Goal: Information Seeking & Learning: Learn about a topic

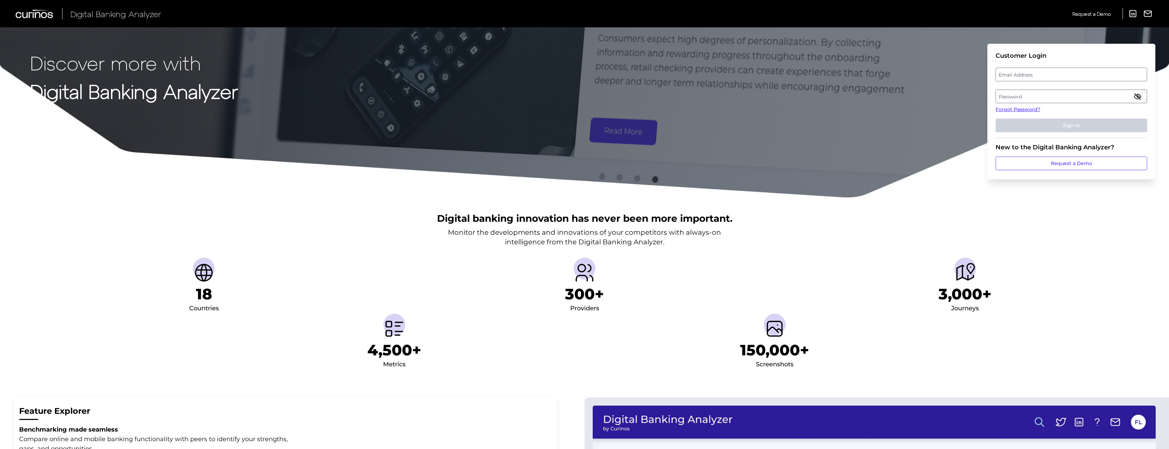
click at [1020, 77] on label "Email Address" at bounding box center [1071, 74] width 151 height 12
click at [1020, 77] on input "email" at bounding box center [1071, 75] width 152 height 14
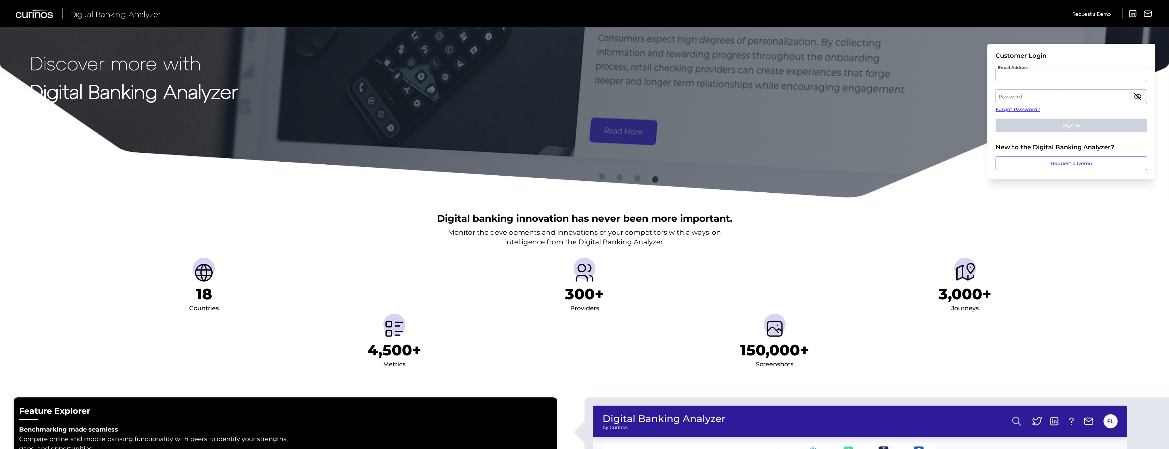
click at [1015, 74] on input "Email Address" at bounding box center [1071, 75] width 152 height 14
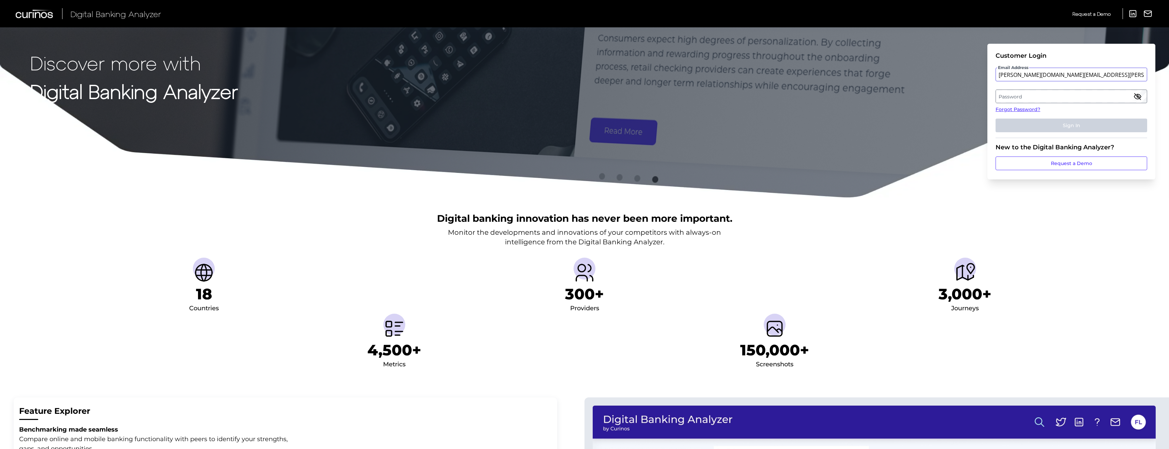
type input "[PERSON_NAME][DOMAIN_NAME][EMAIL_ADDRESS][PERSON_NAME][DOMAIN_NAME]"
click at [1011, 96] on label "Password" at bounding box center [1071, 96] width 151 height 12
click at [1021, 127] on button "Sign In" at bounding box center [1071, 125] width 152 height 14
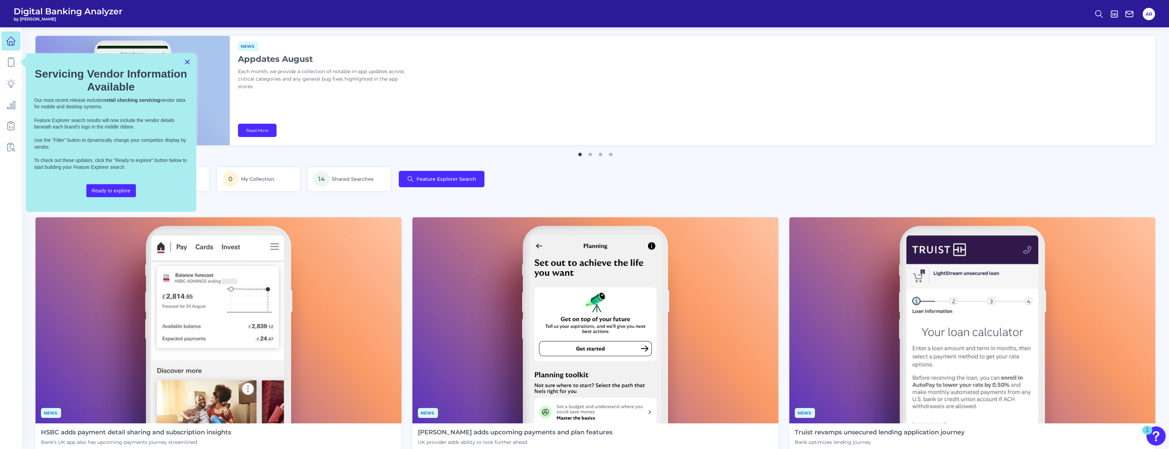
click at [190, 62] on button "×" at bounding box center [187, 61] width 6 height 11
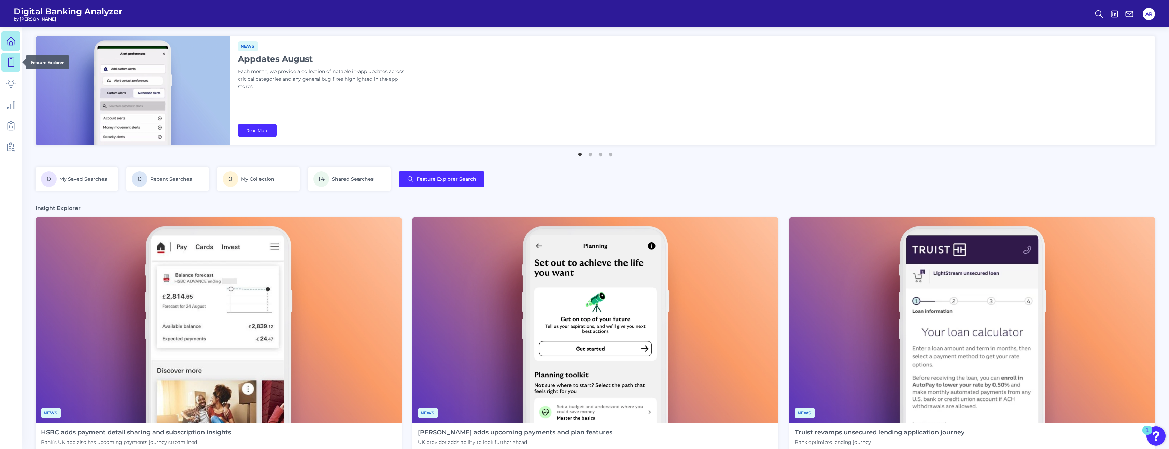
click at [11, 65] on icon at bounding box center [11, 62] width 10 height 10
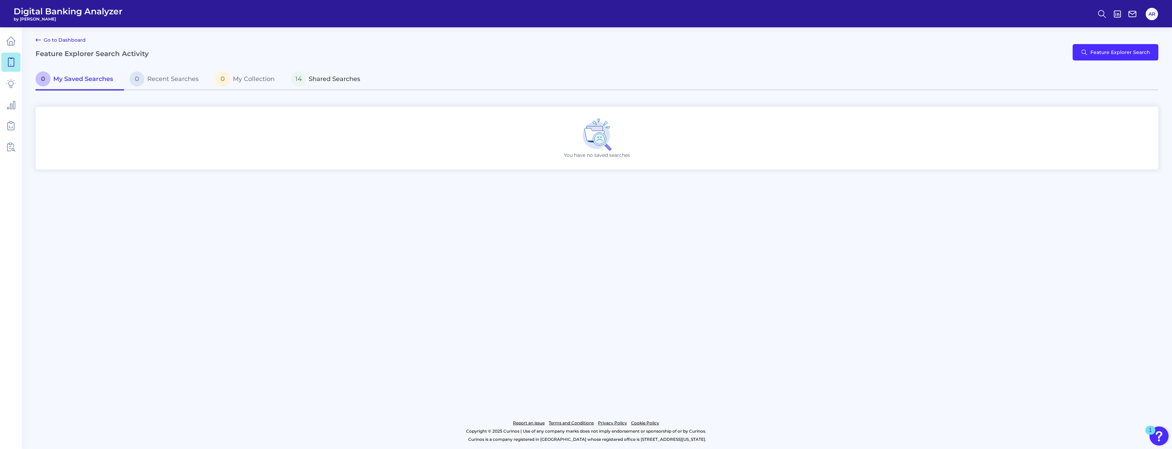
click at [319, 81] on span "Shared Searches" at bounding box center [335, 79] width 52 height 8
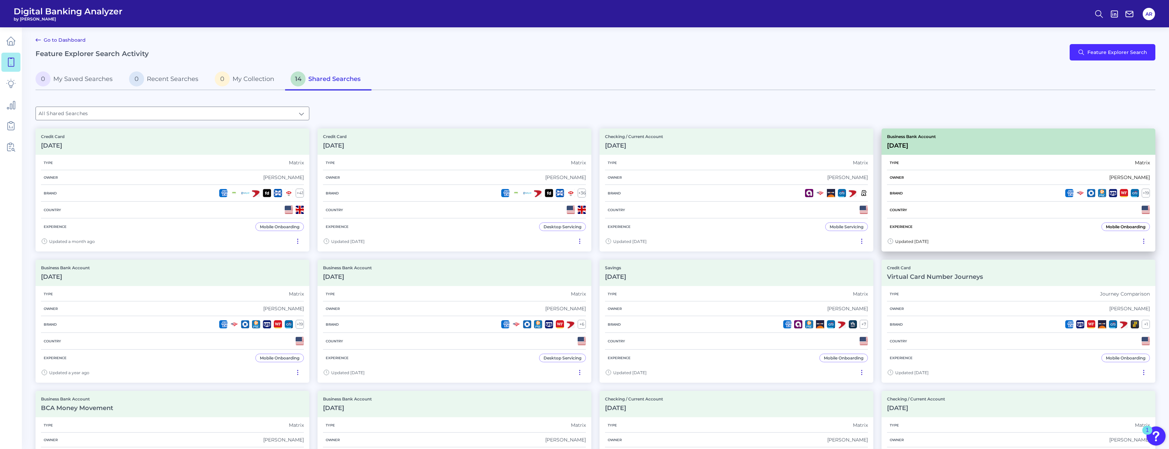
click at [934, 148] on h3 "[DATE]" at bounding box center [911, 146] width 49 height 8
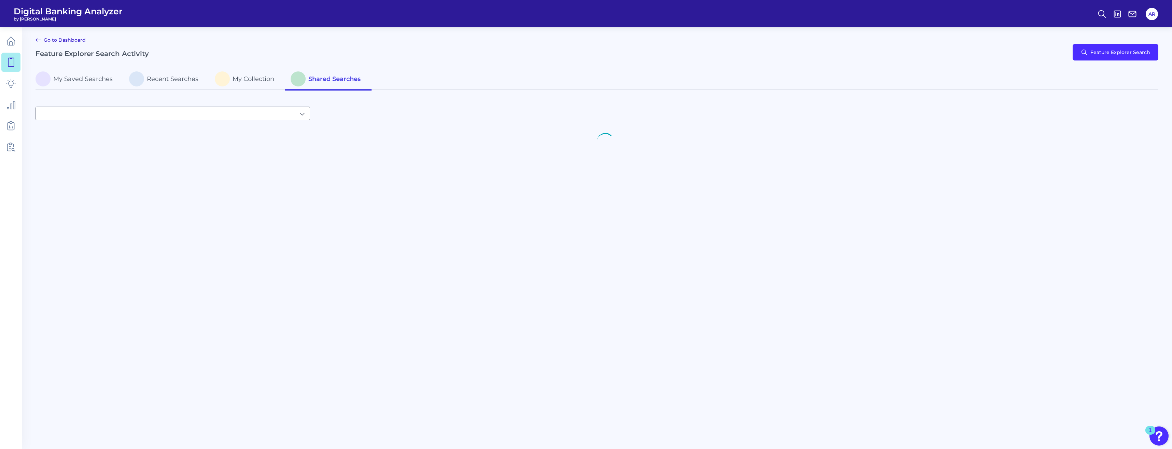
type input "All Shared Searches"
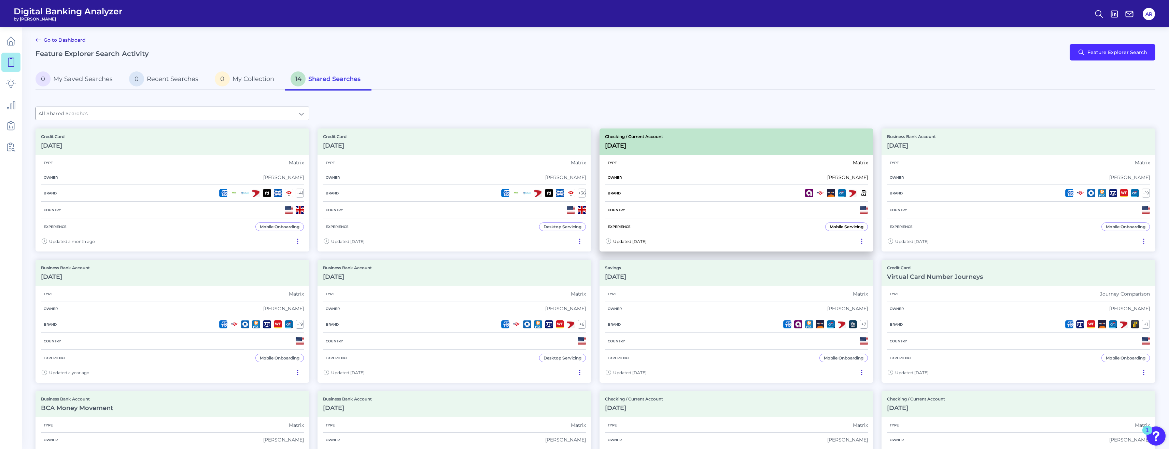
click at [673, 147] on div "Checking / Current Account [DATE]" at bounding box center [736, 141] width 274 height 26
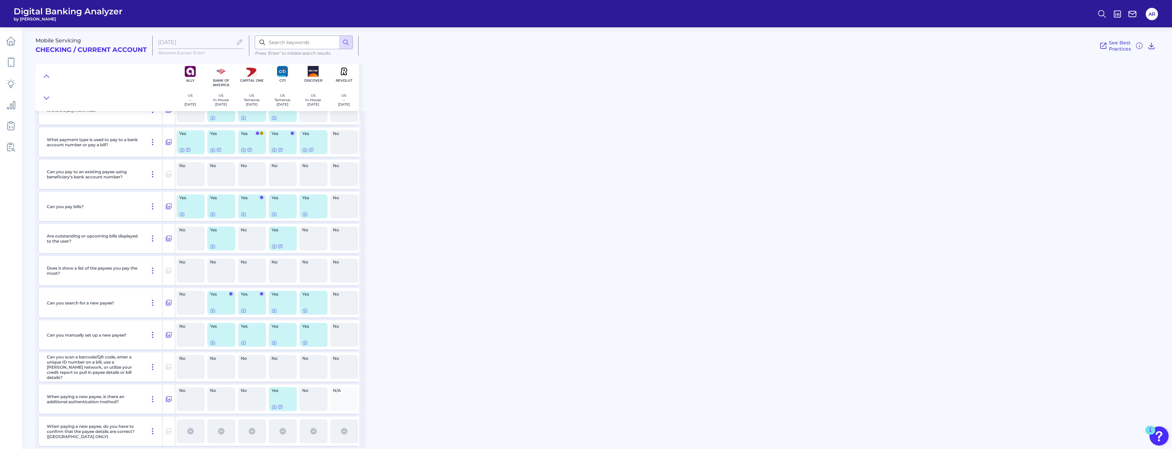
scroll to position [3106, 0]
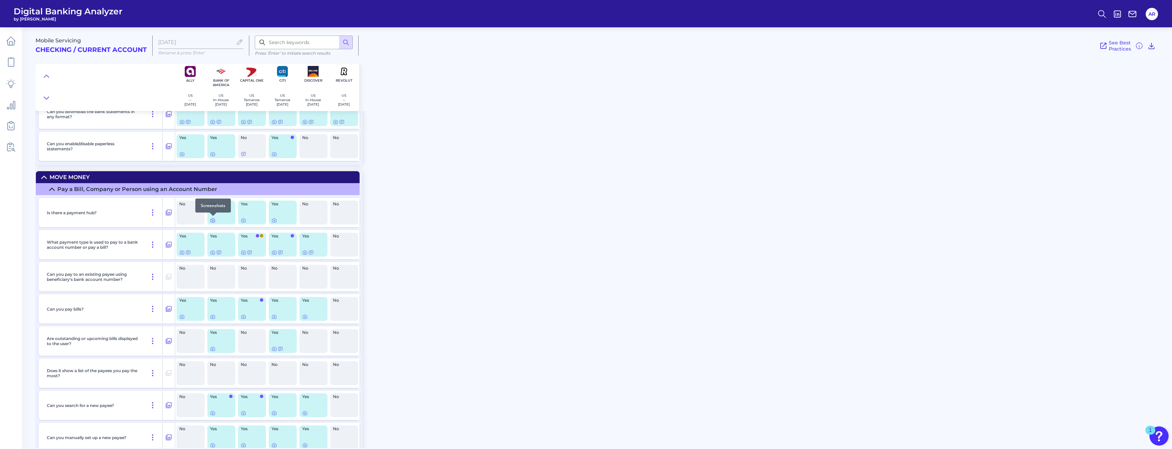
click at [213, 221] on icon at bounding box center [212, 220] width 1 height 1
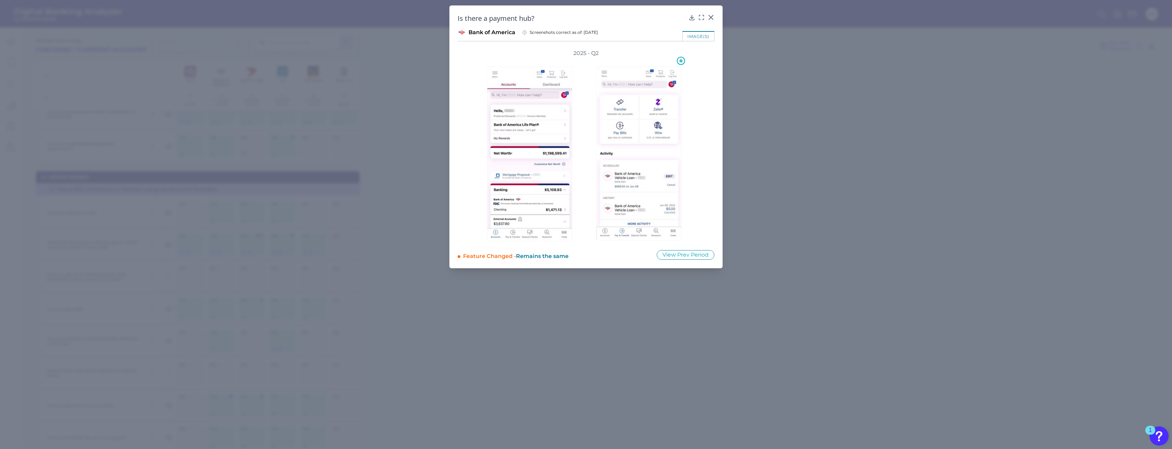
click at [638, 108] on img at bounding box center [638, 154] width 85 height 174
click at [572, 60] on icon at bounding box center [571, 61] width 8 height 8
click at [570, 79] on div "Open" at bounding box center [572, 77] width 22 height 14
click at [570, 62] on icon at bounding box center [571, 61] width 8 height 8
click at [690, 22] on div "Is there a payment hub?" at bounding box center [585, 18] width 257 height 9
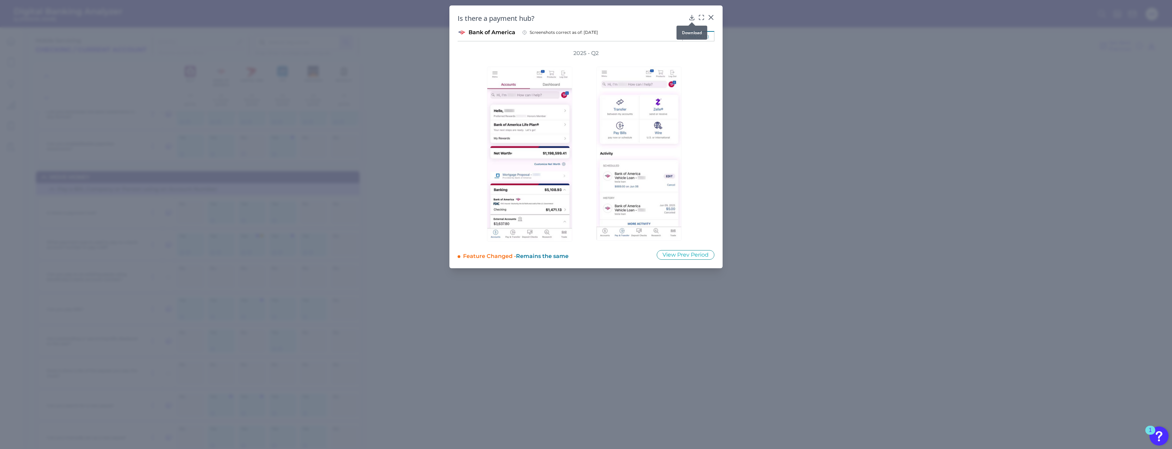
click at [690, 18] on icon at bounding box center [691, 17] width 7 height 7
click at [712, 18] on icon at bounding box center [711, 17] width 4 height 4
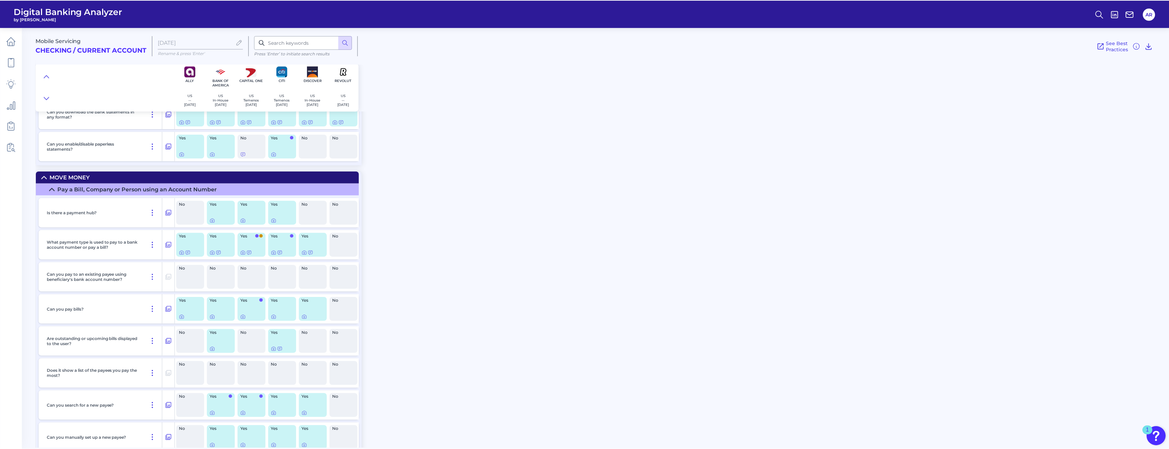
scroll to position [3038, 0]
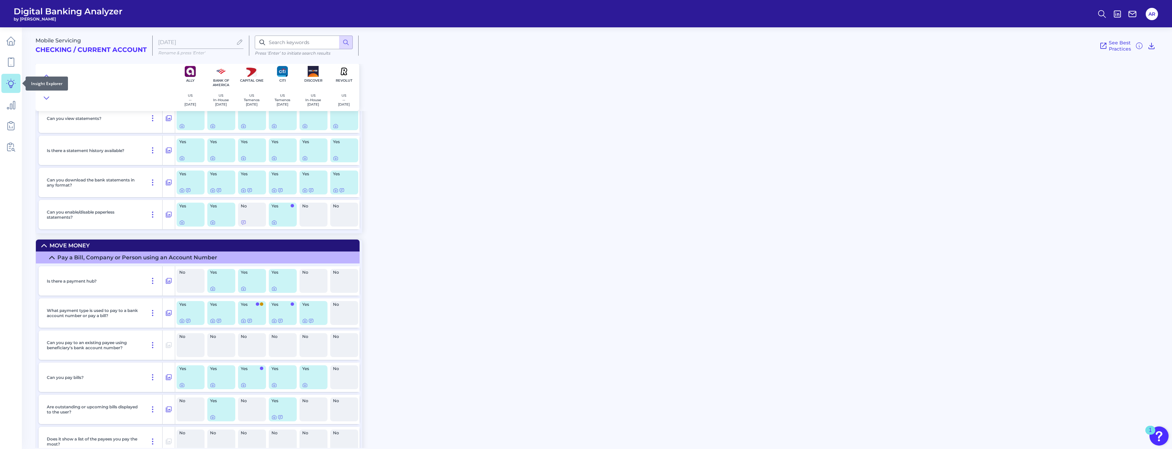
click at [6, 84] on icon at bounding box center [11, 84] width 10 height 10
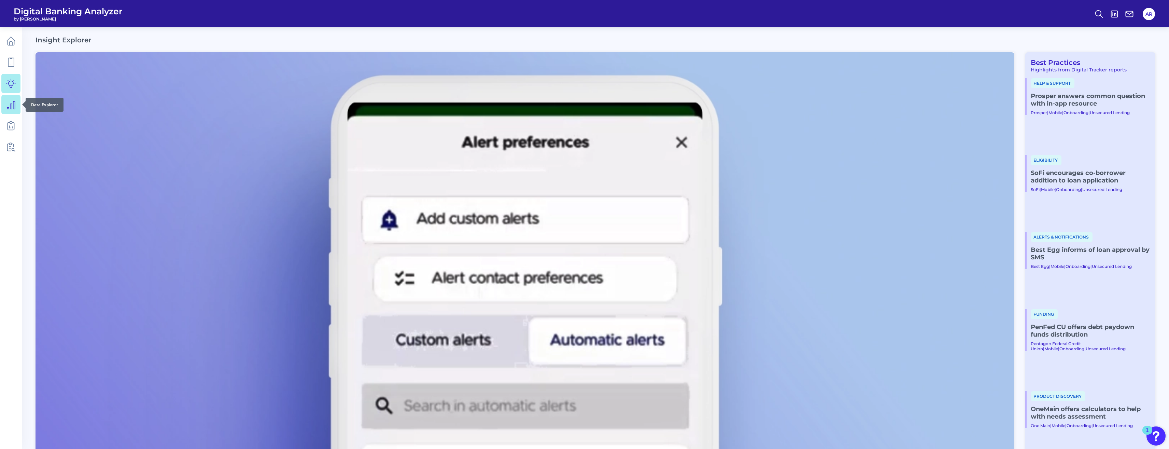
click at [17, 106] on link at bounding box center [10, 104] width 19 height 19
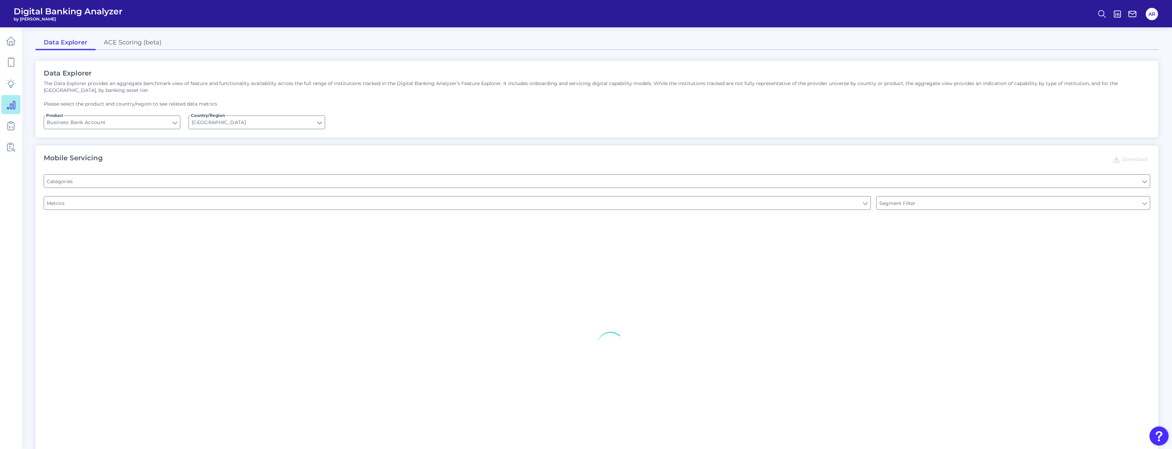
type input "Pre-login Features"
type input "Login"
type input "Channel"
type input "Type of Institution"
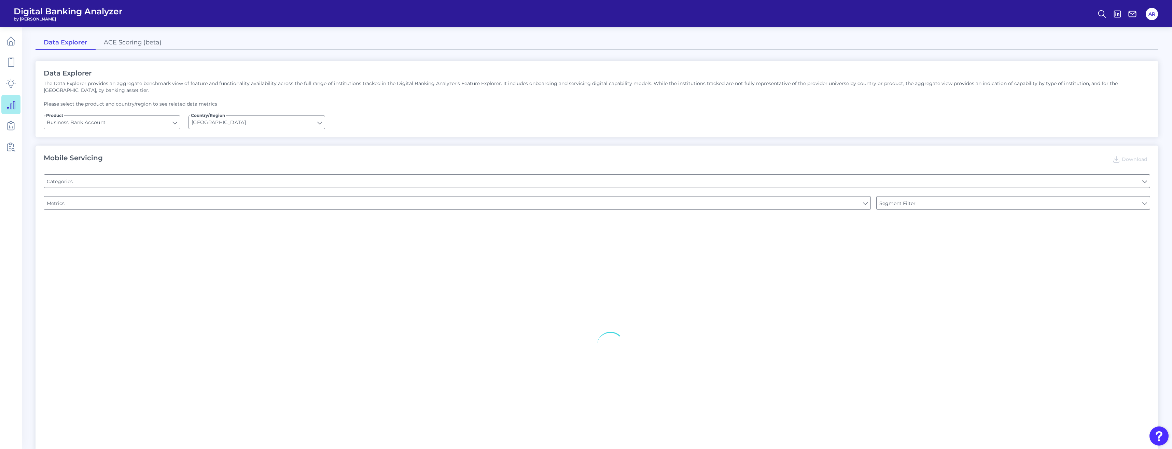
type input "Type of Institution"
type input "Upon opening the app are users immediately prompted to use Touch/Face ID to log…"
type input "Does it offer third-party single sign on?"
type input "Can you apply for the PRODUCT as a new to brand customer on ANY digital channel?"
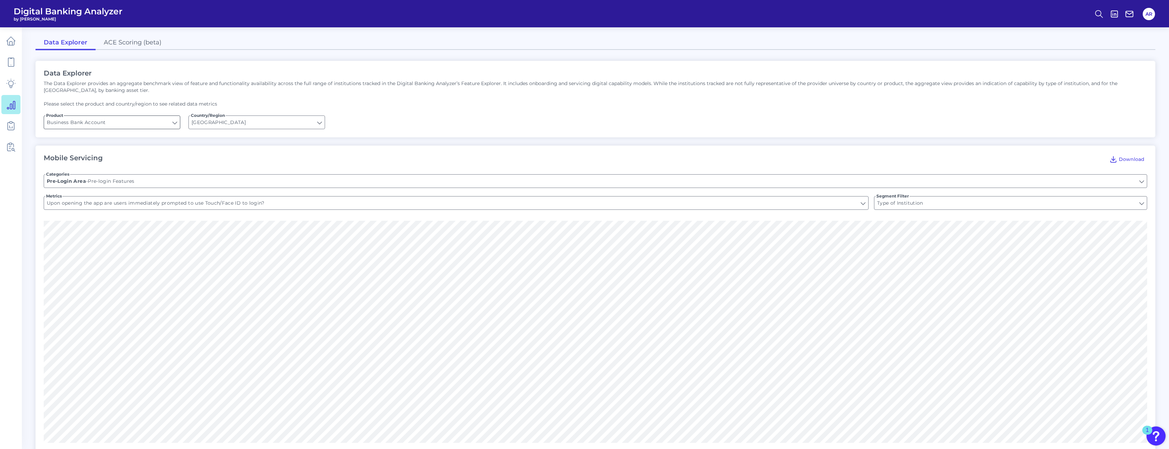
click at [118, 125] on input "Business Bank Account" at bounding box center [112, 122] width 136 height 13
click at [272, 162] on div "Mobile Servicing Download" at bounding box center [595, 159] width 1103 height 11
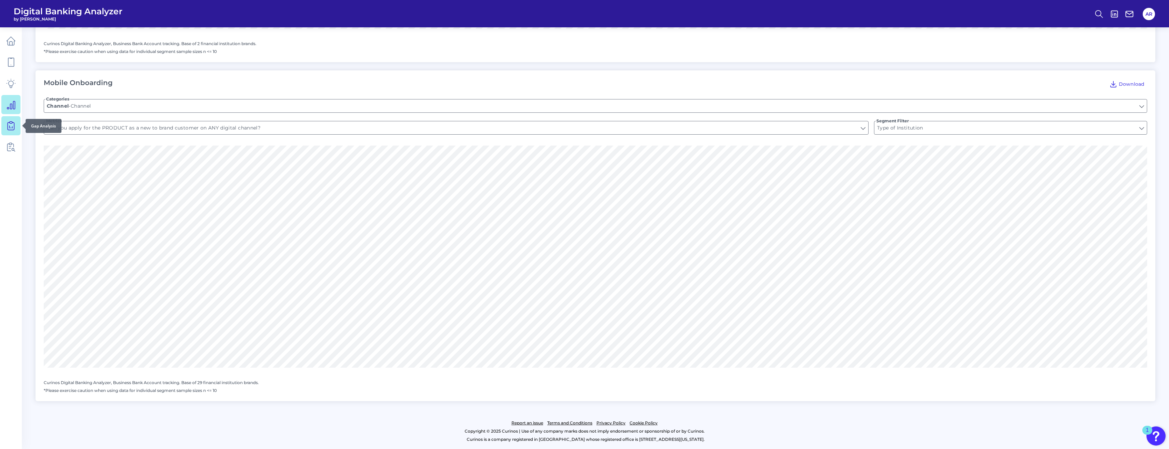
click at [12, 128] on icon at bounding box center [11, 126] width 10 height 10
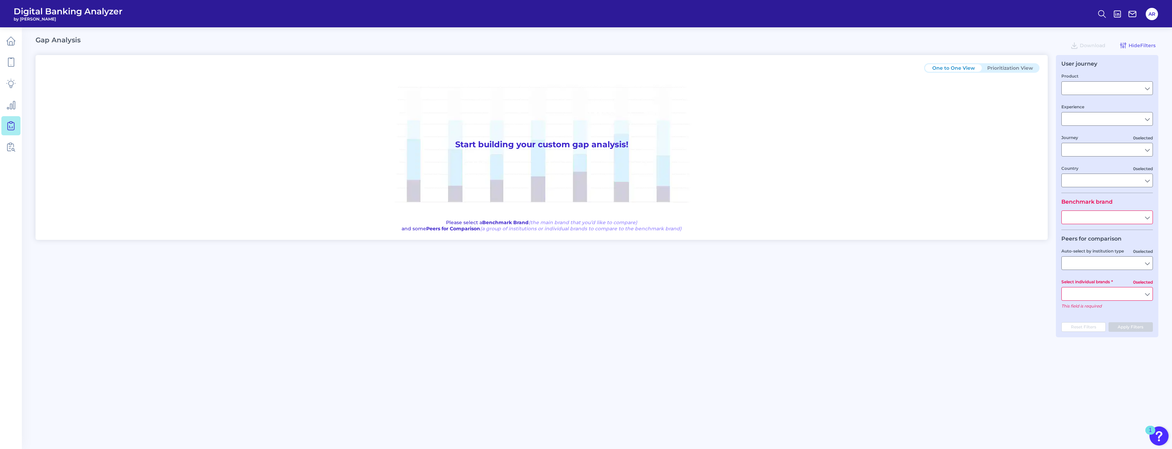
type input "Business Bank Account"
type input "Mobile Servicing"
type input "Pre-Login Area, Secure Area, Move Money, Card Management, User Permissions & En…"
type input "[GEOGRAPHIC_DATA]"
type input "American Express"
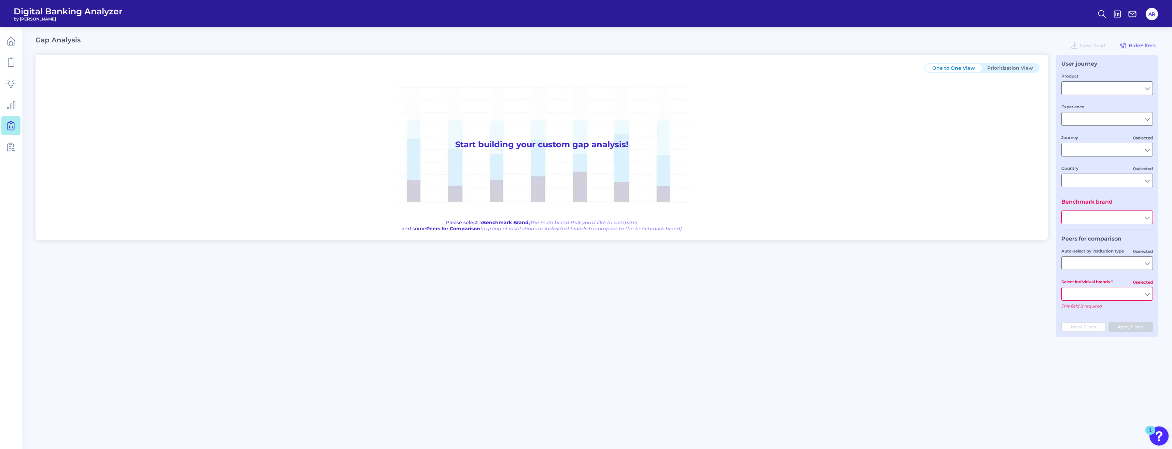
type input "All Select individual brands"
type input "All Journeys"
type input "All Countries"
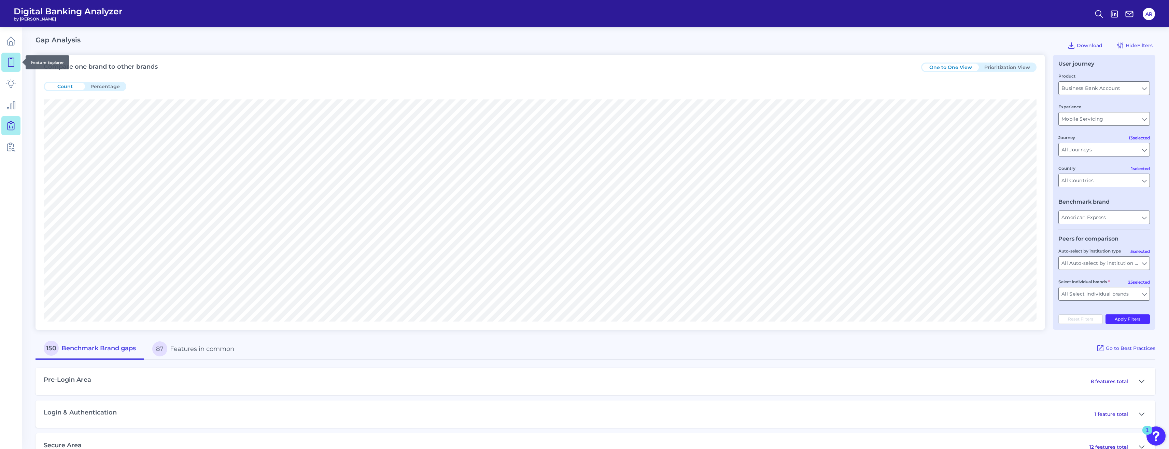
click at [15, 60] on icon at bounding box center [11, 62] width 10 height 10
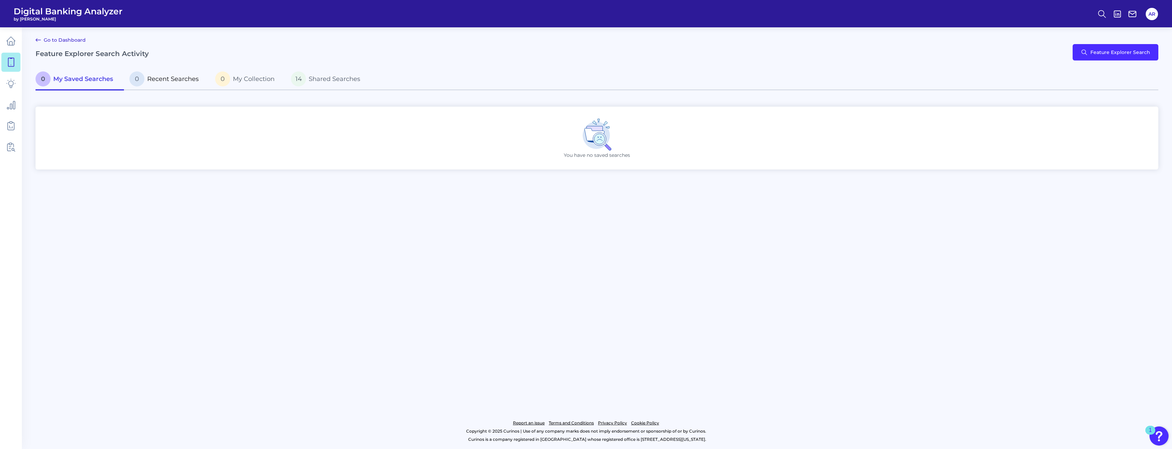
click at [146, 83] on p "0 Recent Searches" at bounding box center [163, 78] width 69 height 15
click at [1111, 56] on button "Feature Explorer Search" at bounding box center [1115, 52] width 86 height 16
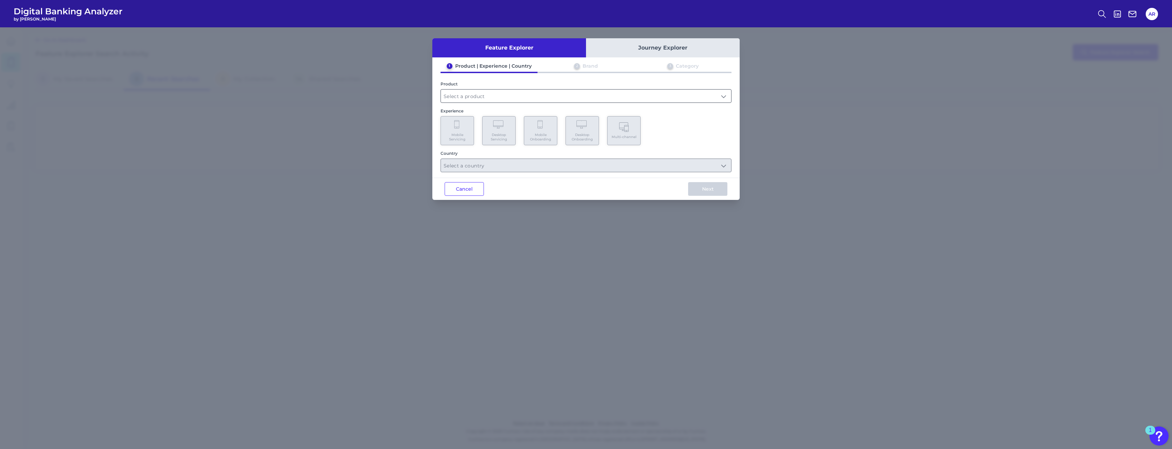
click at [492, 99] on input "text" at bounding box center [586, 95] width 290 height 13
click at [726, 94] on input "text" at bounding box center [586, 95] width 290 height 13
click at [720, 96] on input "text" at bounding box center [586, 95] width 290 height 13
click at [471, 114] on span "Business Bank Account" at bounding box center [474, 112] width 56 height 6
type input "Business Bank Account"
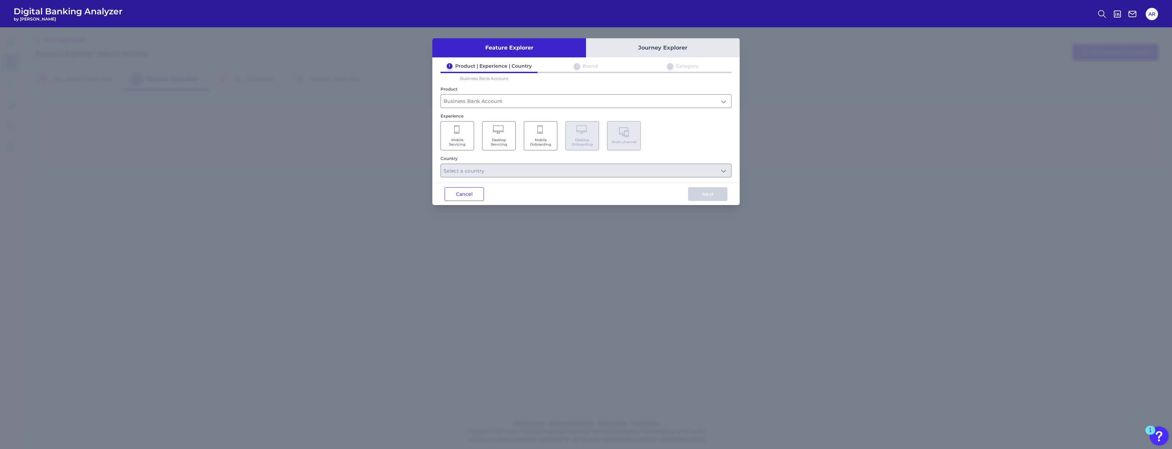
click at [506, 144] on span "Desktop Servicing" at bounding box center [499, 142] width 26 height 9
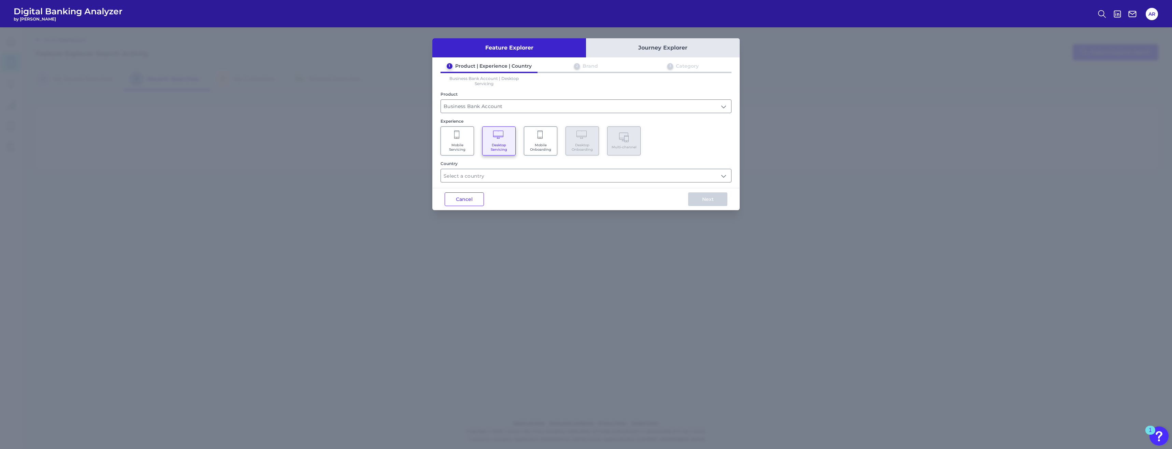
click at [462, 143] on span "Mobile Servicing" at bounding box center [457, 147] width 26 height 9
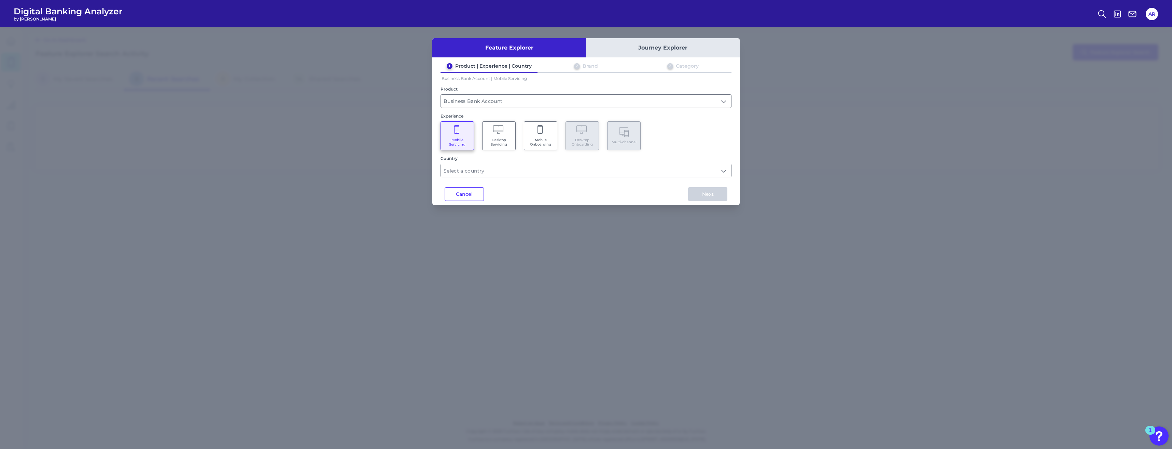
click at [493, 139] on span "Desktop Servicing" at bounding box center [499, 142] width 26 height 9
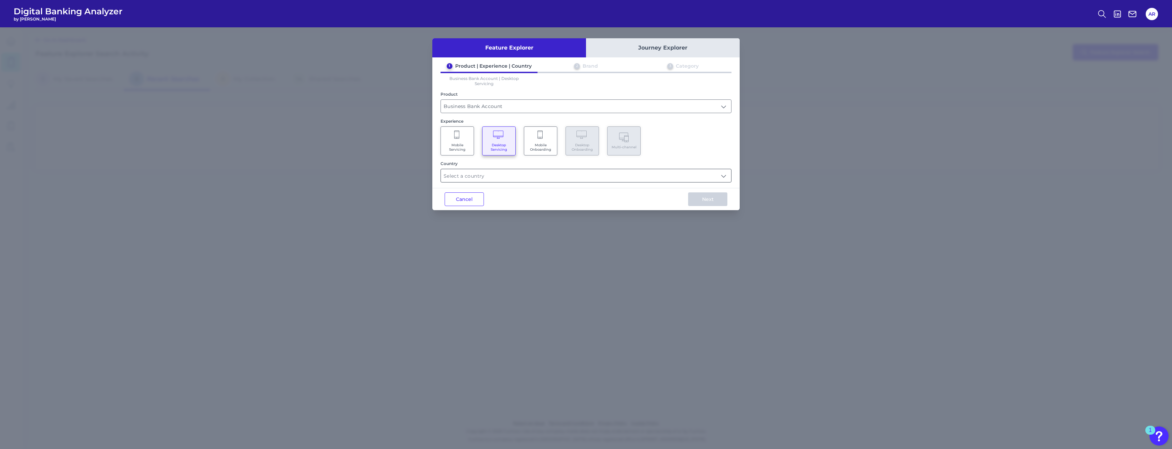
click at [493, 176] on input "text" at bounding box center [586, 175] width 290 height 13
click at [449, 209] on States "[GEOGRAPHIC_DATA]" at bounding box center [448, 207] width 5 height 5
type input "Select all Countries"
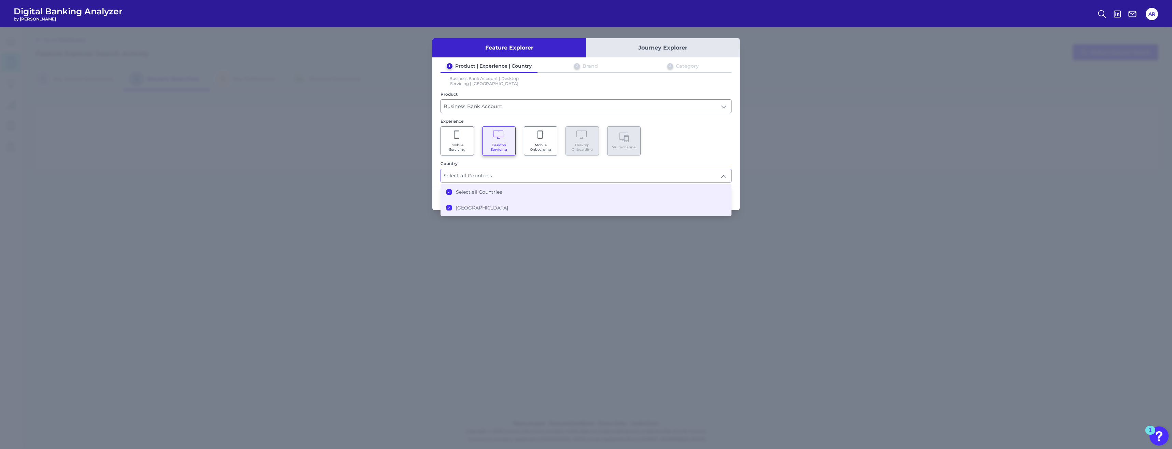
click at [549, 163] on div "Country" at bounding box center [585, 163] width 291 height 5
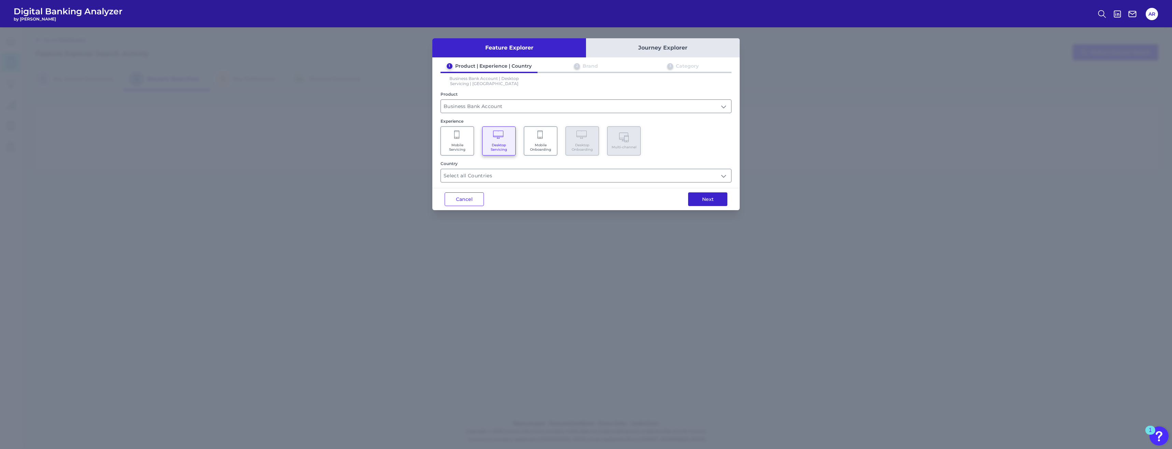
click at [704, 197] on button "Next" at bounding box center [707, 199] width 39 height 14
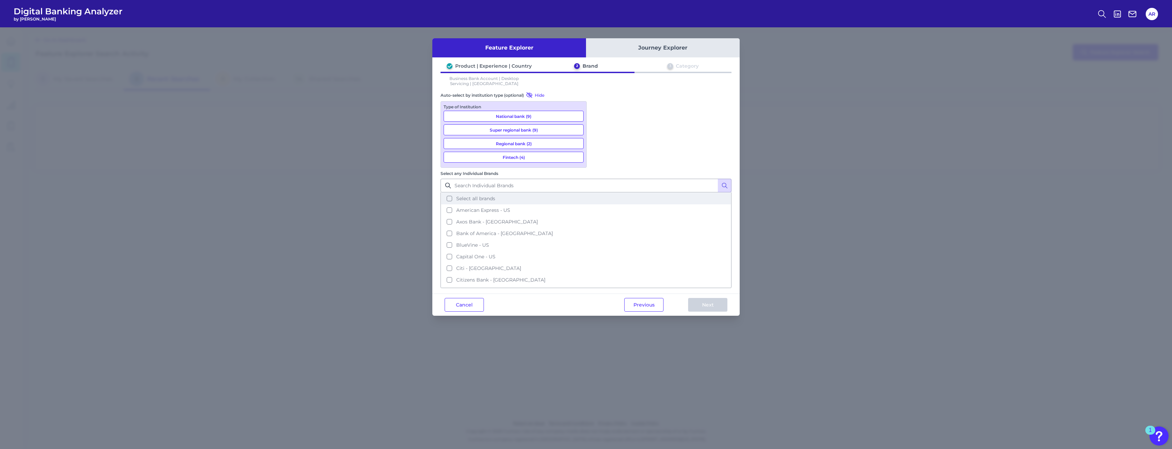
click at [599, 193] on button "Select all brands" at bounding box center [585, 199] width 289 height 12
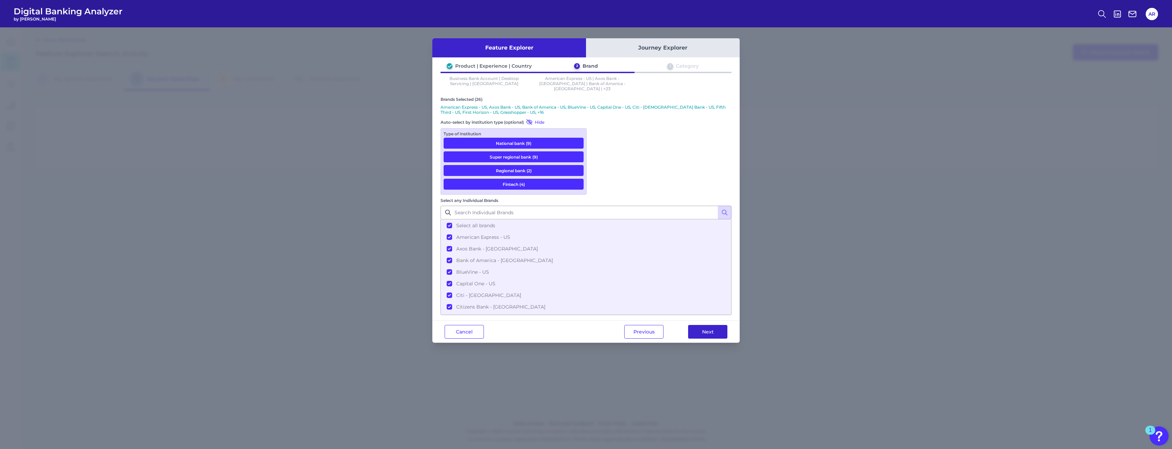
click at [704, 325] on button "Next" at bounding box center [707, 332] width 39 height 14
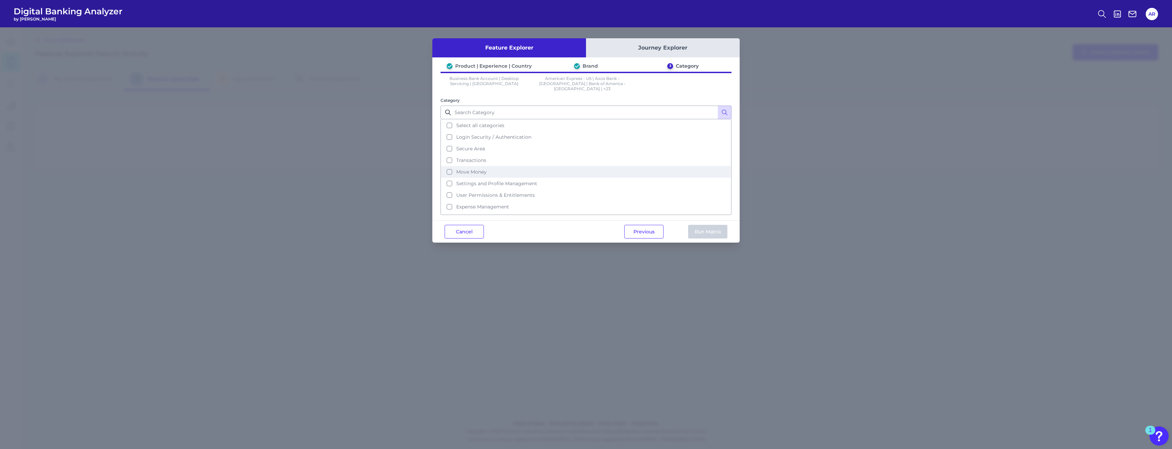
click at [449, 167] on button "Move Money" at bounding box center [585, 172] width 289 height 12
click at [696, 226] on button "Run Matrix" at bounding box center [707, 232] width 39 height 14
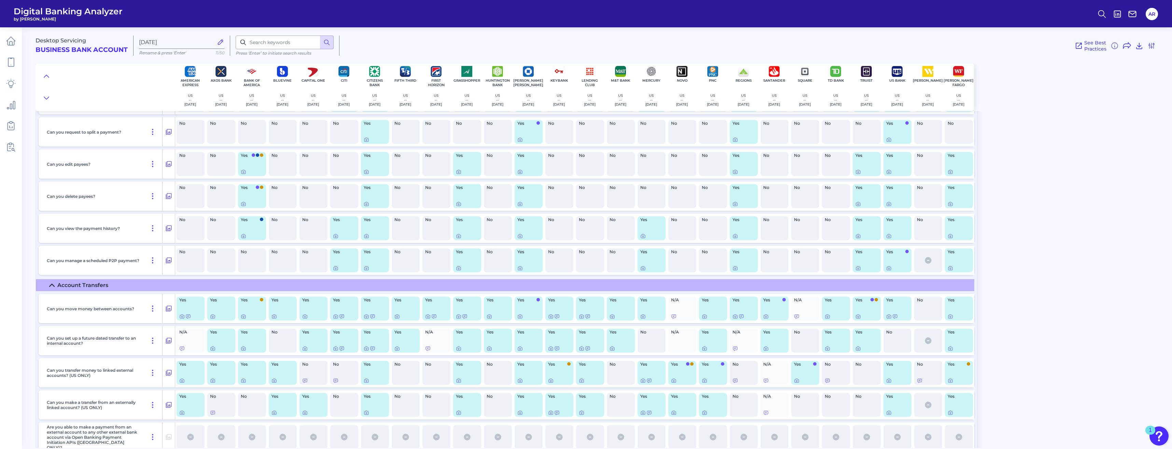
scroll to position [956, 0]
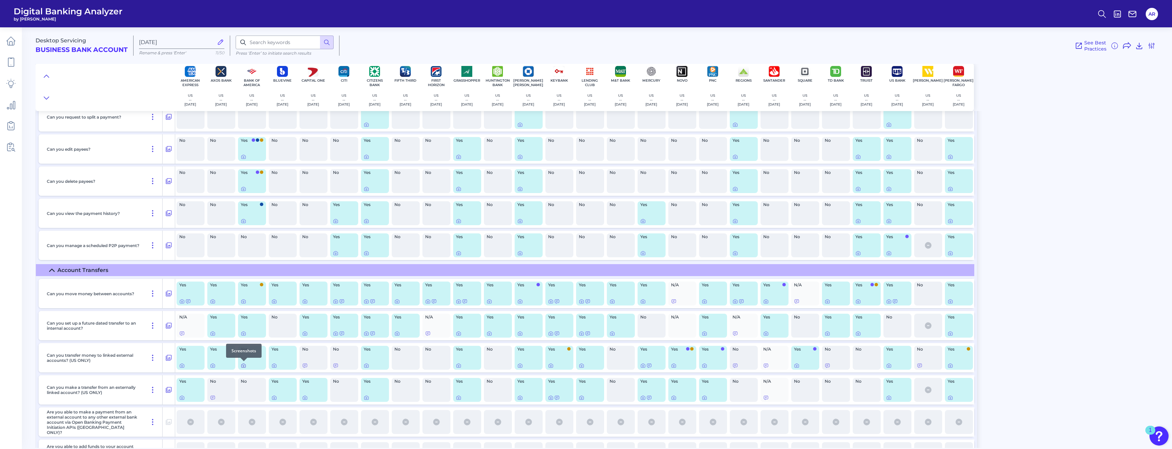
click at [244, 366] on icon at bounding box center [243, 365] width 5 height 5
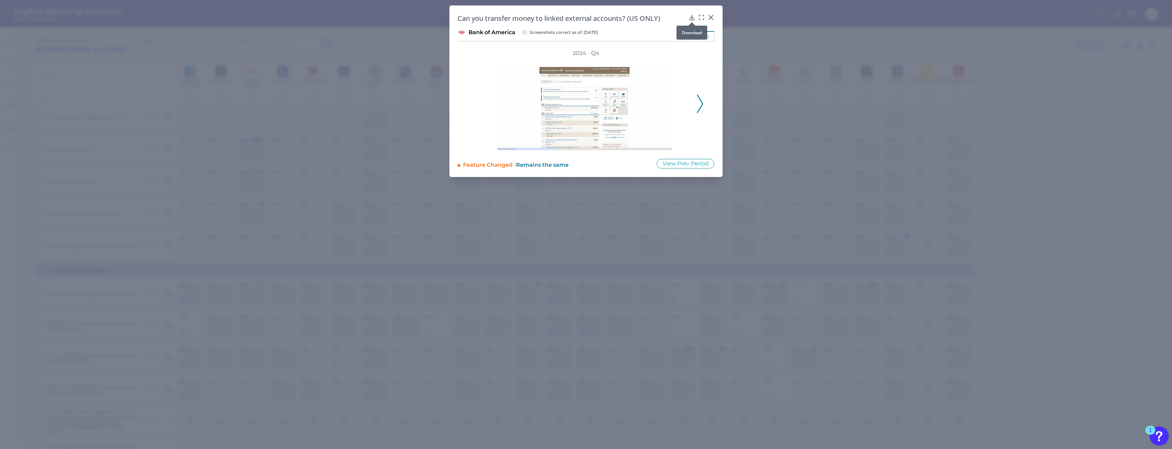
click at [692, 19] on div at bounding box center [691, 22] width 7 height 7
click at [691, 17] on icon at bounding box center [691, 17] width 7 height 7
click at [695, 36] on div "image(s)" at bounding box center [698, 36] width 32 height 10
click at [698, 105] on icon at bounding box center [700, 104] width 6 height 18
click at [700, 104] on icon at bounding box center [700, 104] width 6 height 18
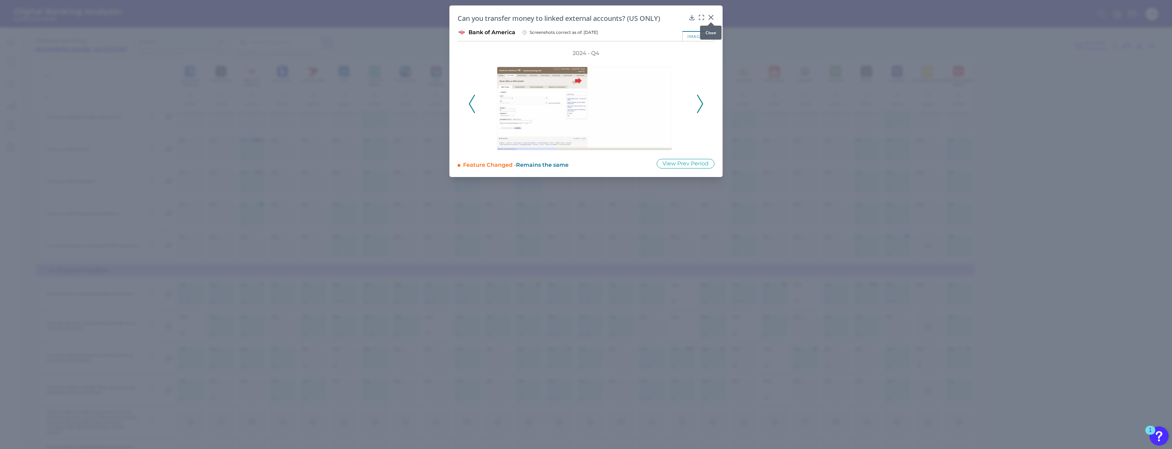
click at [709, 16] on icon at bounding box center [711, 17] width 4 height 4
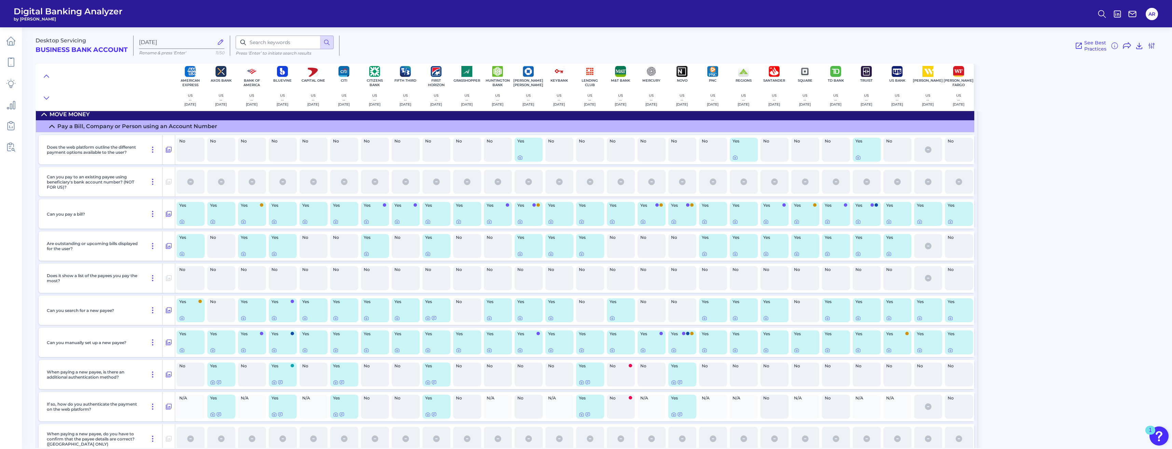
scroll to position [0, 0]
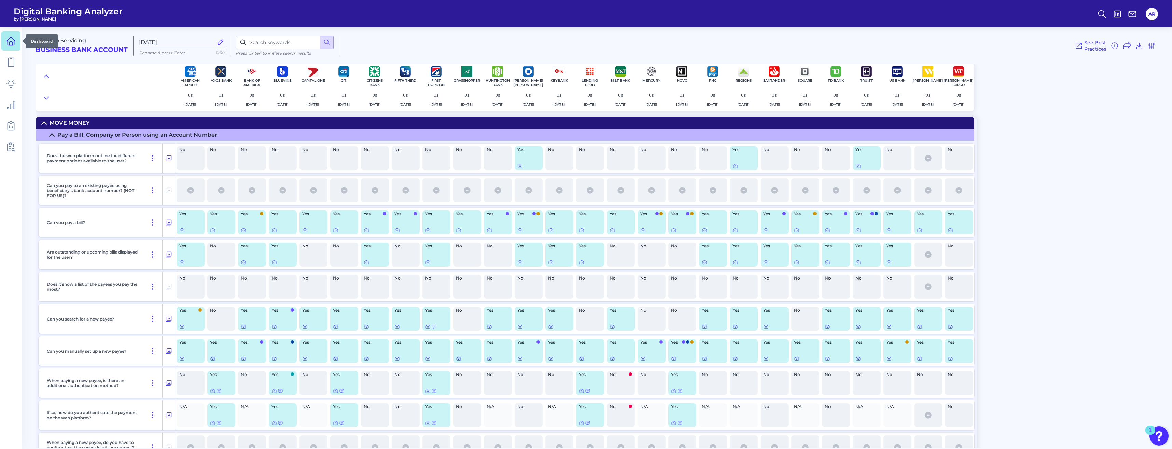
click at [8, 44] on icon at bounding box center [11, 41] width 10 height 10
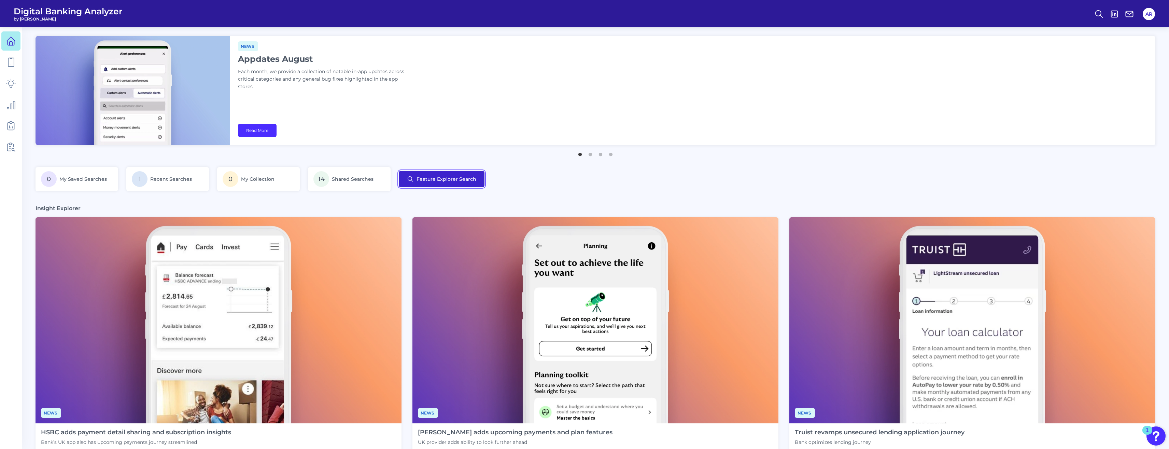
click at [450, 183] on button "Feature Explorer Search" at bounding box center [442, 179] width 86 height 16
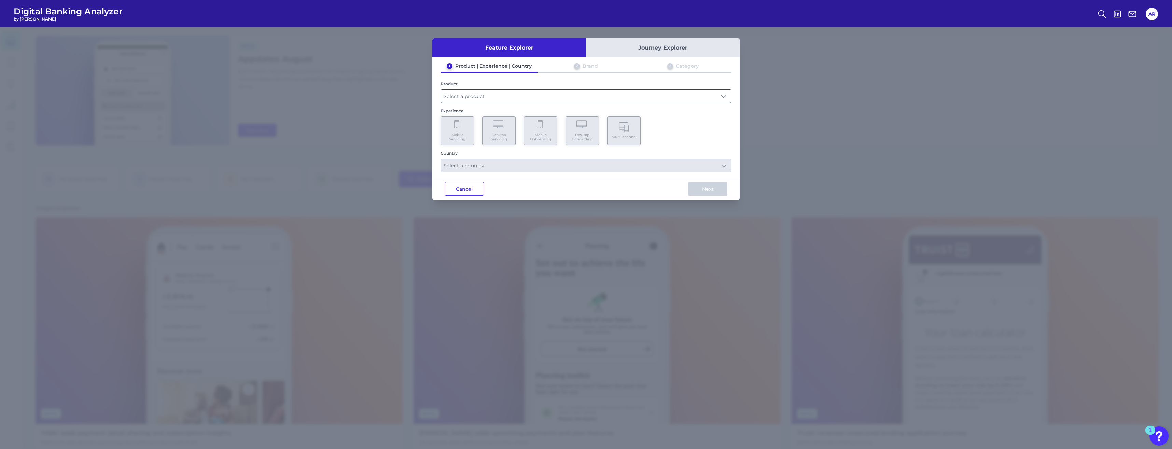
click at [507, 100] on input "text" at bounding box center [586, 95] width 290 height 13
click at [478, 115] on li "Business Bank Account" at bounding box center [586, 112] width 290 height 16
type input "Business Bank Account"
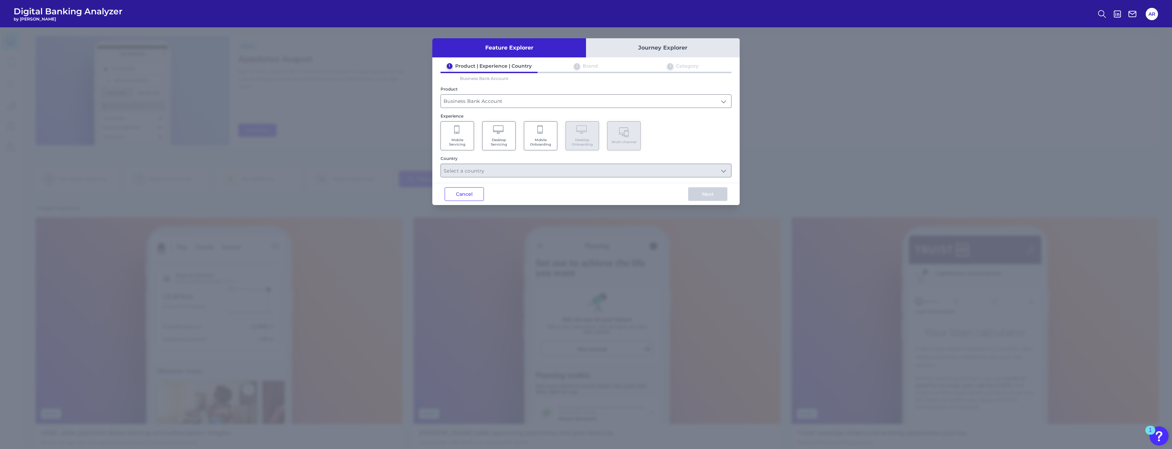
click at [503, 141] on span "Desktop Servicing" at bounding box center [499, 142] width 26 height 9
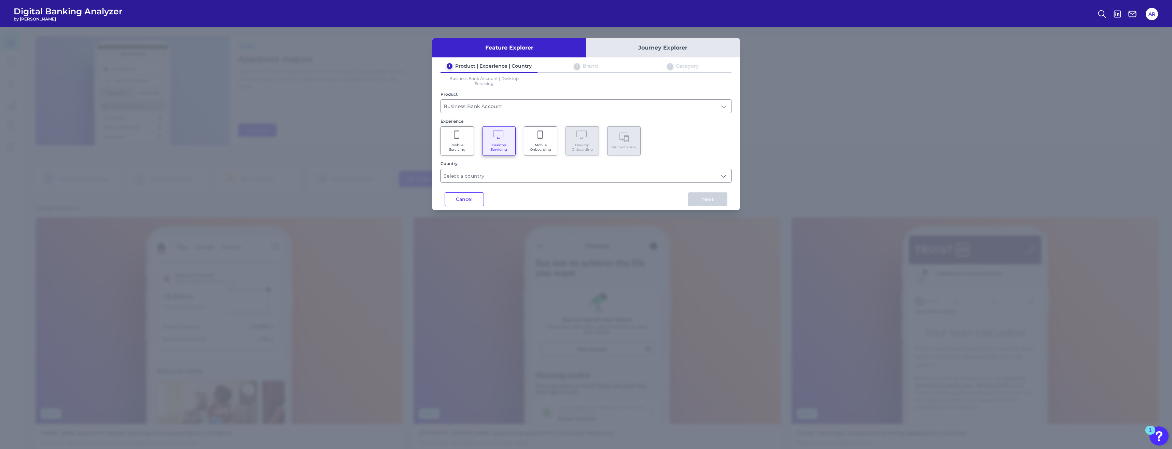
click at [499, 178] on input "text" at bounding box center [586, 175] width 290 height 13
click at [448, 208] on States "[GEOGRAPHIC_DATA]" at bounding box center [448, 207] width 5 height 5
type input "Select all Countries"
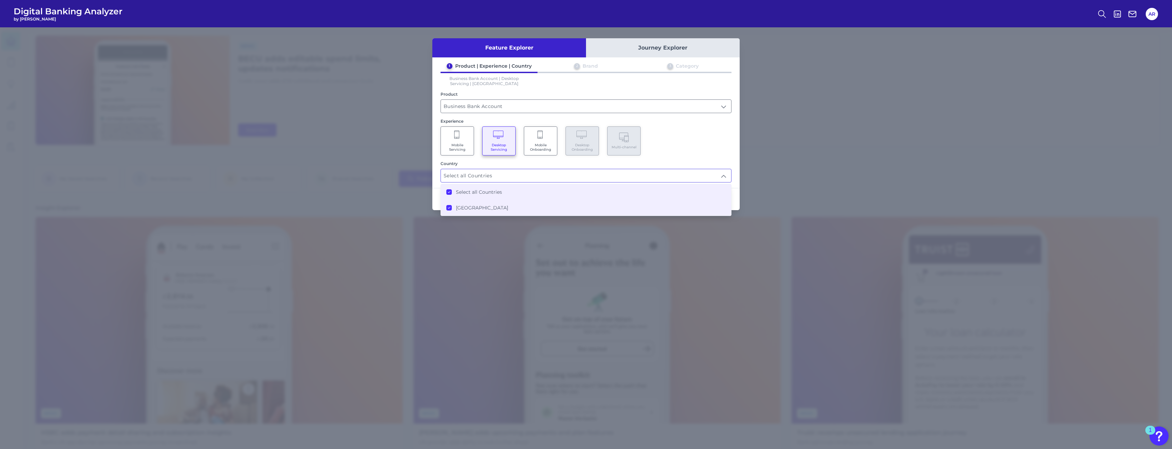
click at [707, 145] on div "Mobile Servicing Desktop Servicing Mobile Onboarding Desktop Onboarding Multi-c…" at bounding box center [585, 140] width 291 height 29
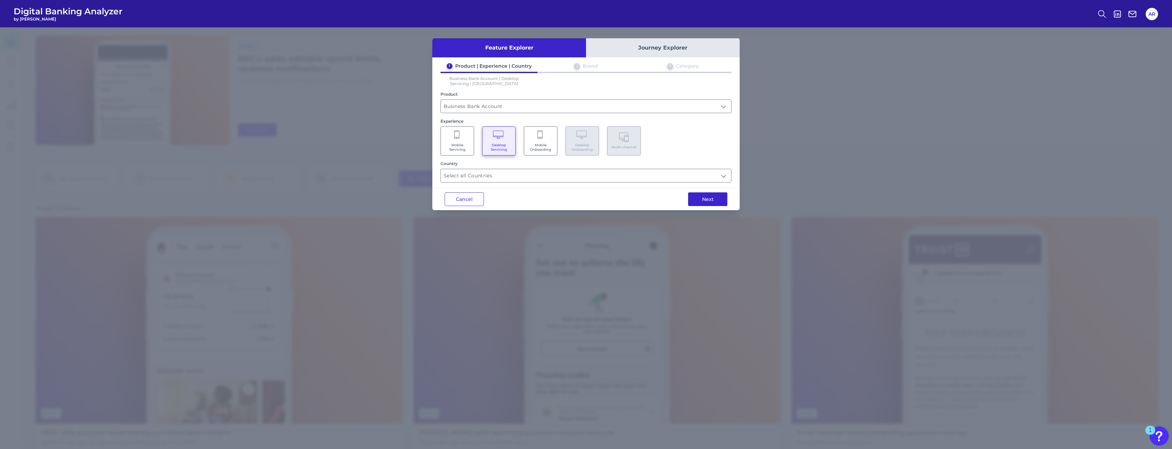
click at [698, 197] on button "Next" at bounding box center [707, 199] width 39 height 14
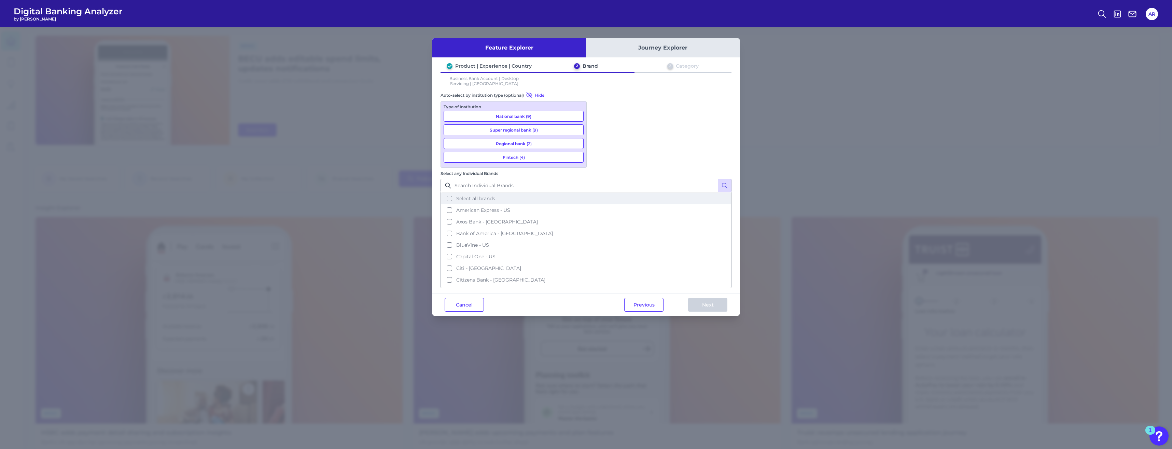
click at [597, 193] on button "Select all brands" at bounding box center [585, 199] width 289 height 12
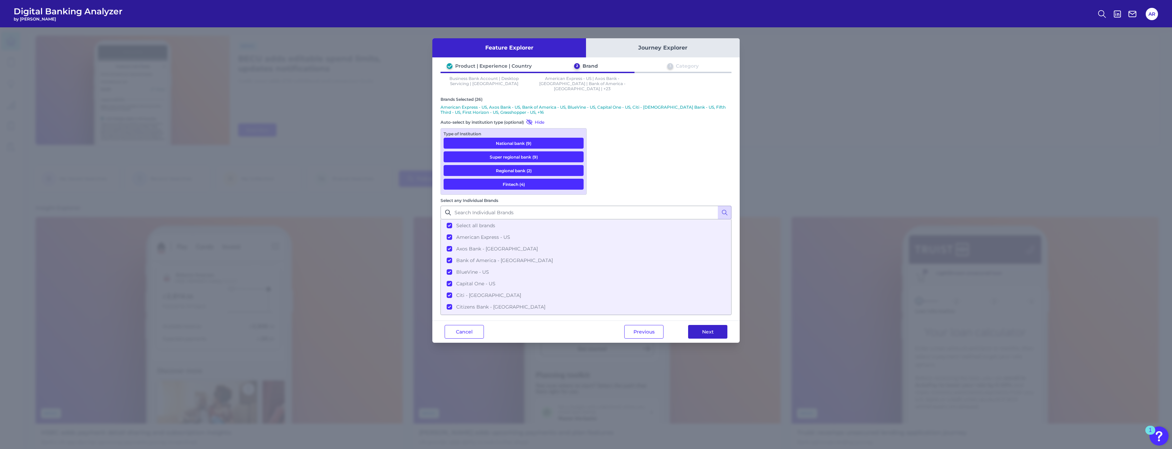
click at [693, 325] on button "Next" at bounding box center [707, 332] width 39 height 14
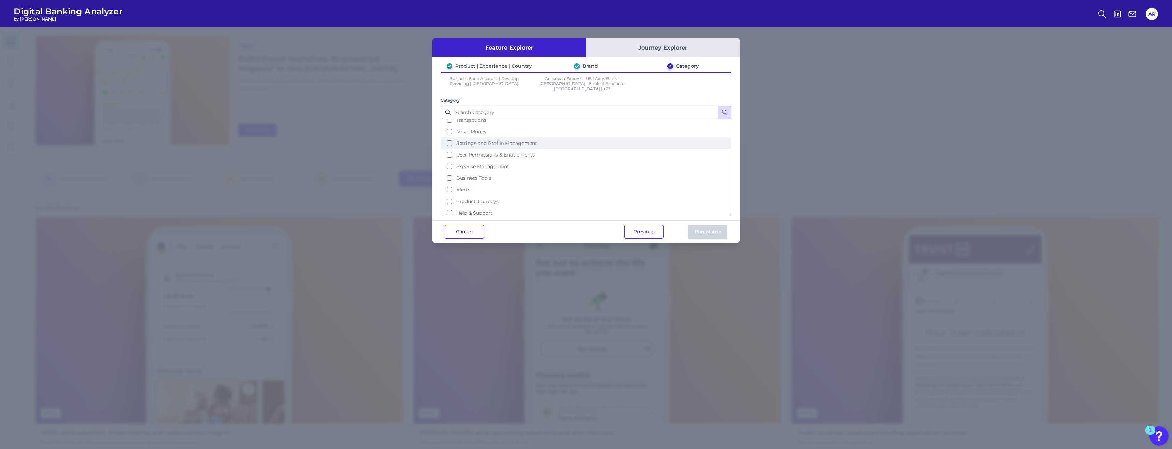
scroll to position [45, 0]
click at [447, 160] on button "Expense Management" at bounding box center [585, 162] width 289 height 12
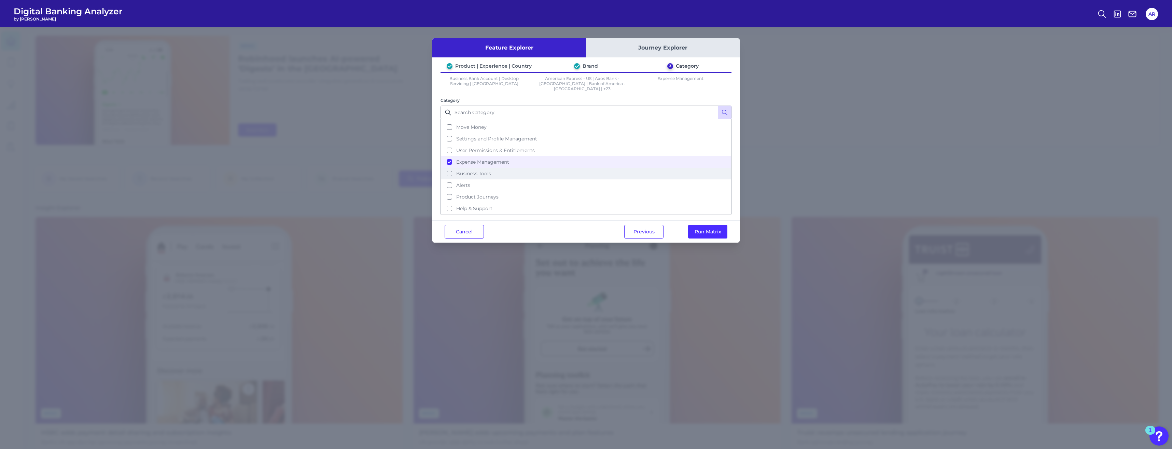
click at [448, 168] on button "Business Tools" at bounding box center [585, 174] width 289 height 12
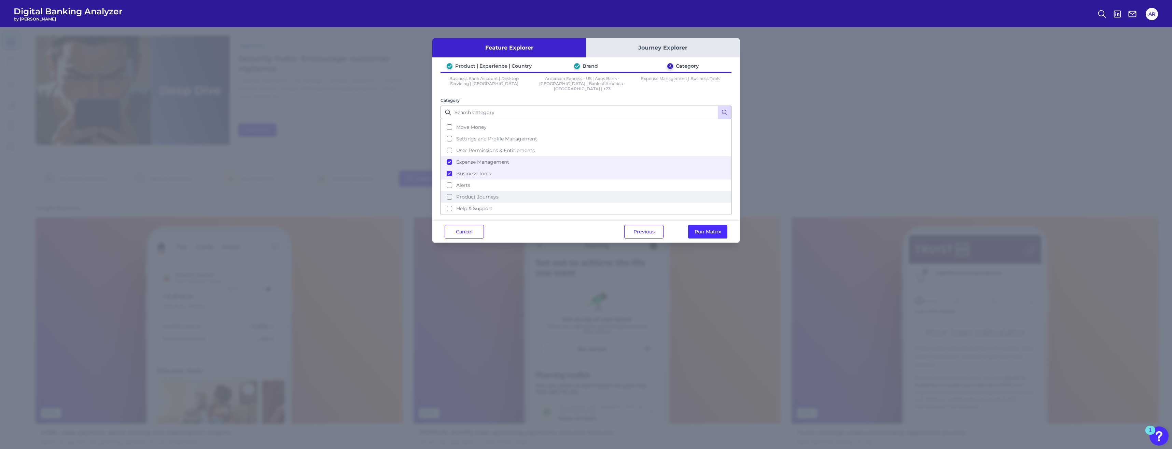
click at [445, 192] on button "Product Journeys" at bounding box center [585, 197] width 289 height 12
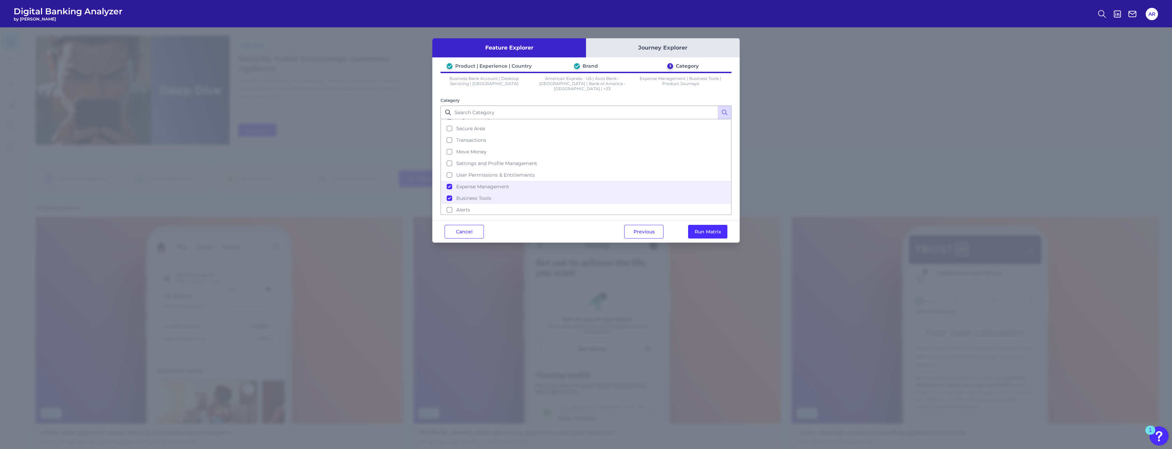
scroll to position [0, 0]
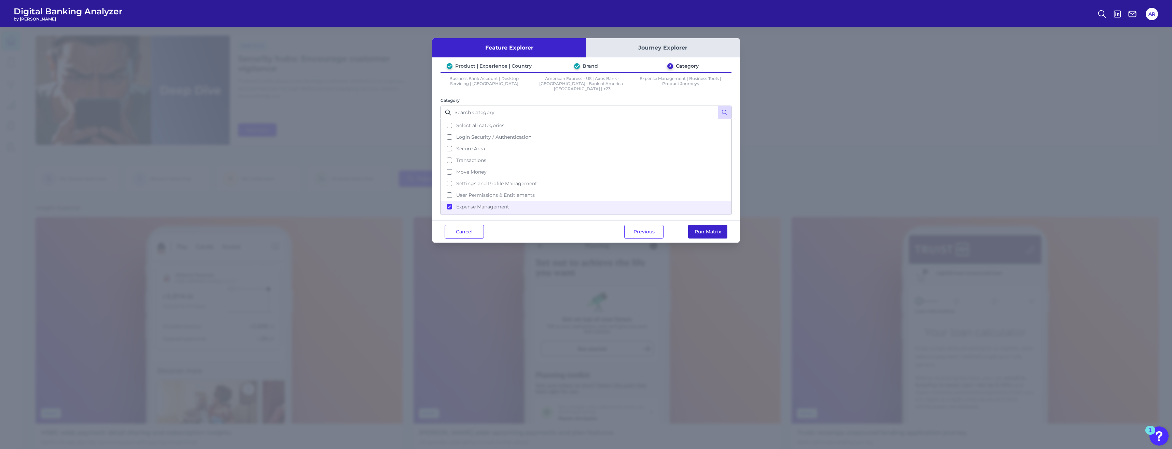
click at [694, 225] on button "Run Matrix" at bounding box center [707, 232] width 39 height 14
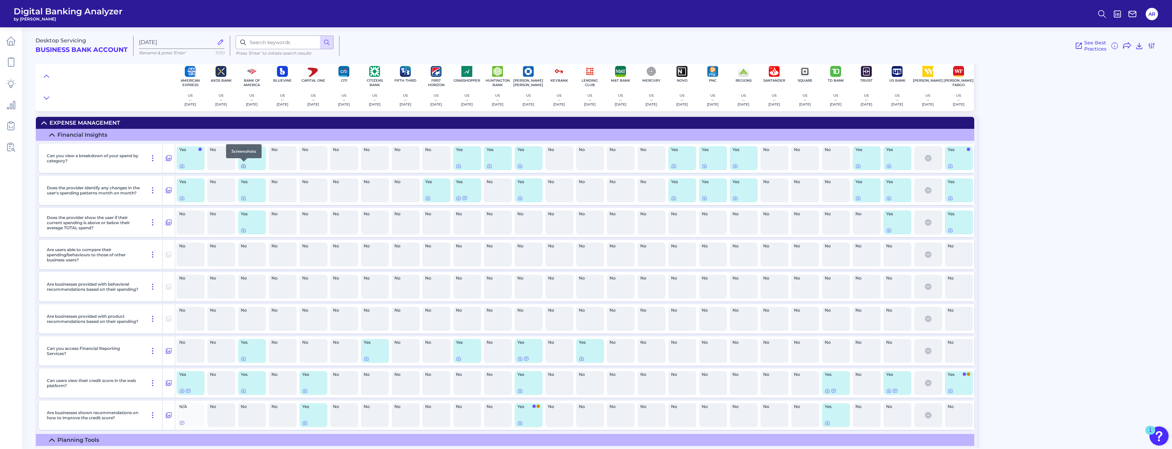
click at [245, 166] on icon at bounding box center [243, 165] width 5 height 5
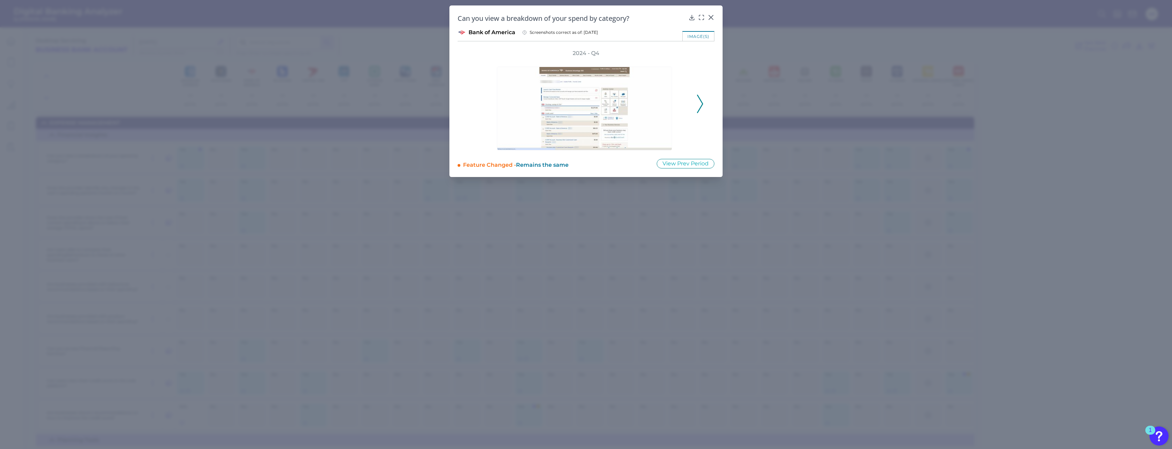
click at [700, 105] on icon at bounding box center [700, 104] width 6 height 18
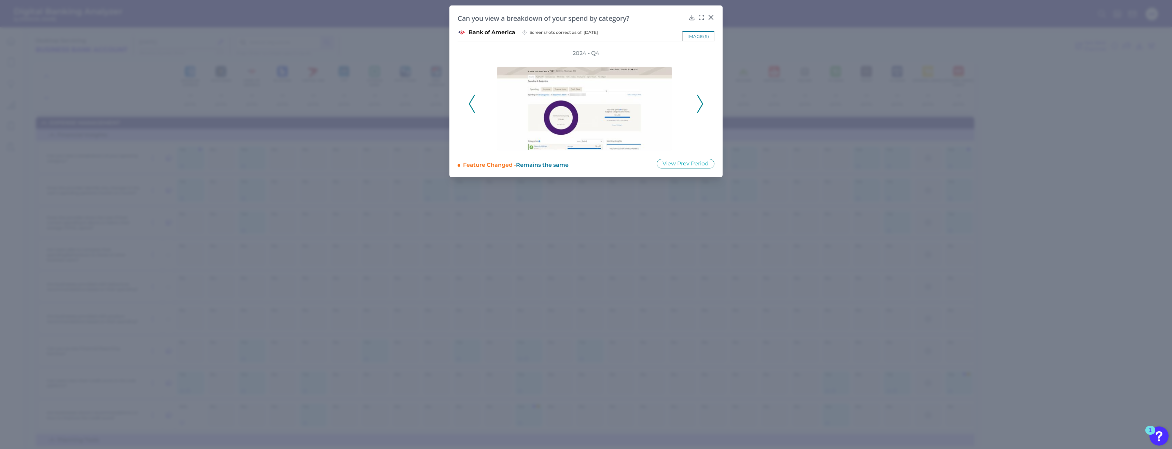
click at [699, 101] on icon at bounding box center [700, 104] width 6 height 18
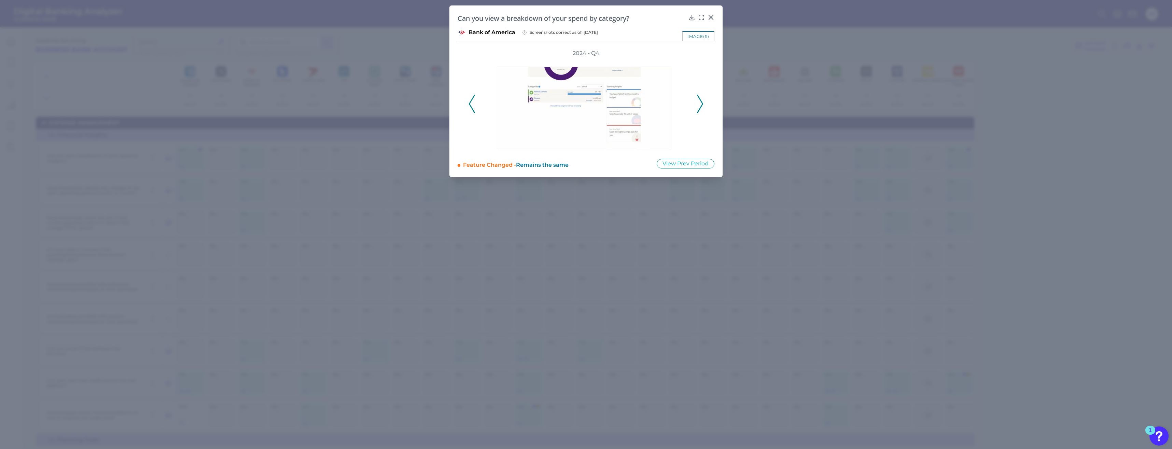
click at [699, 101] on icon at bounding box center [700, 104] width 6 height 18
click at [474, 108] on icon at bounding box center [472, 104] width 6 height 18
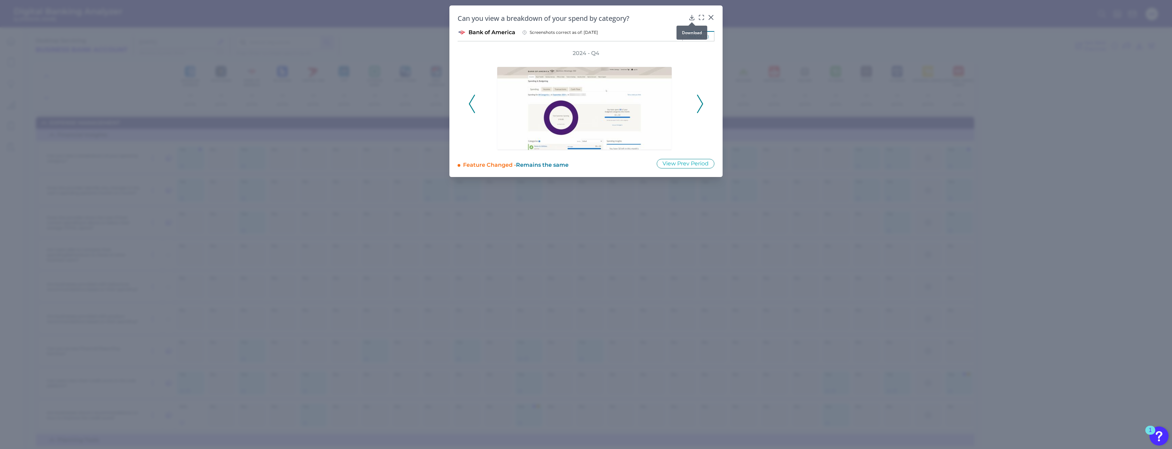
click at [693, 17] on icon at bounding box center [691, 17] width 7 height 7
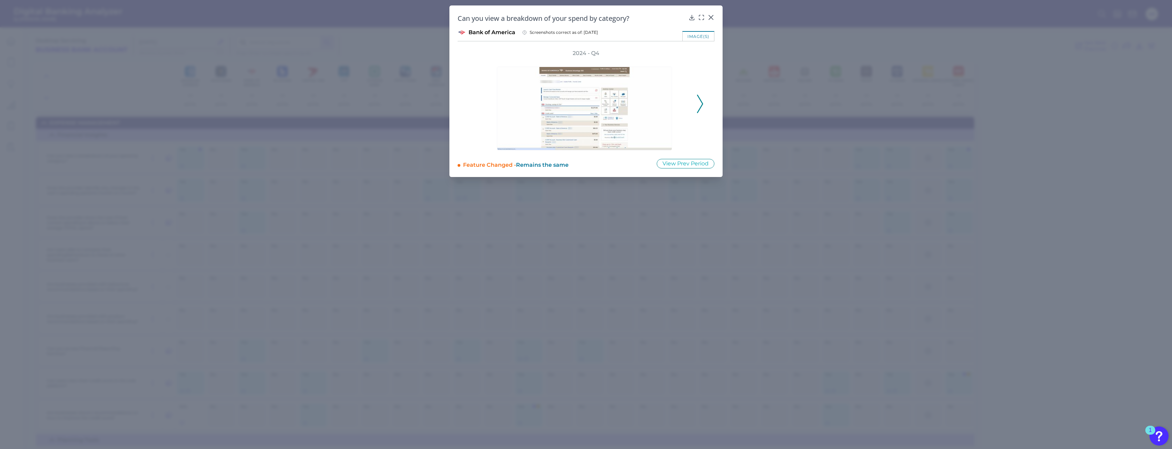
click at [698, 97] on polyline at bounding box center [699, 103] width 5 height 17
click at [698, 99] on icon at bounding box center [700, 104] width 6 height 18
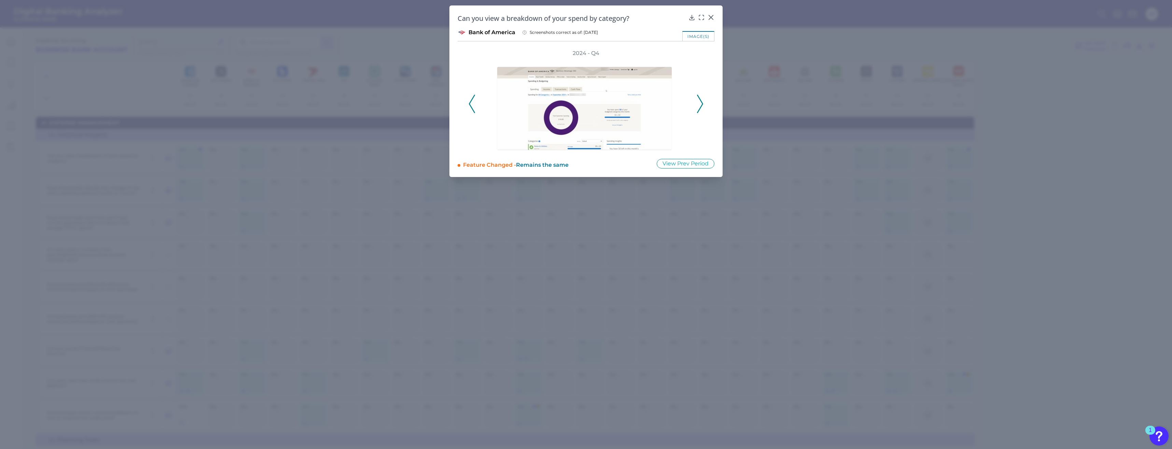
click at [698, 99] on icon at bounding box center [700, 104] width 6 height 18
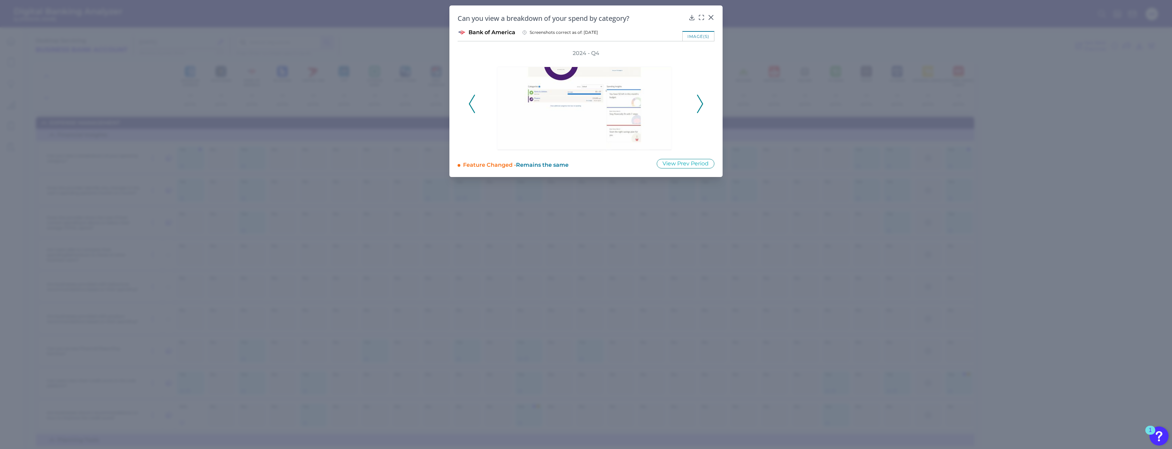
click at [698, 99] on icon at bounding box center [700, 104] width 6 height 18
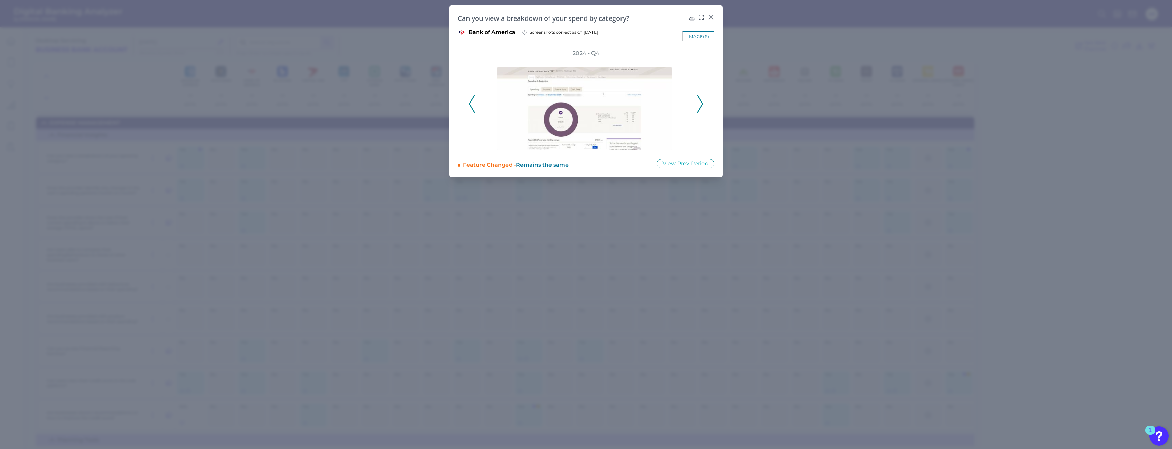
click at [698, 99] on icon at bounding box center [700, 104] width 6 height 18
click at [468, 110] on div "2024 - Q4" at bounding box center [585, 99] width 257 height 101
click at [470, 109] on icon at bounding box center [472, 104] width 6 height 18
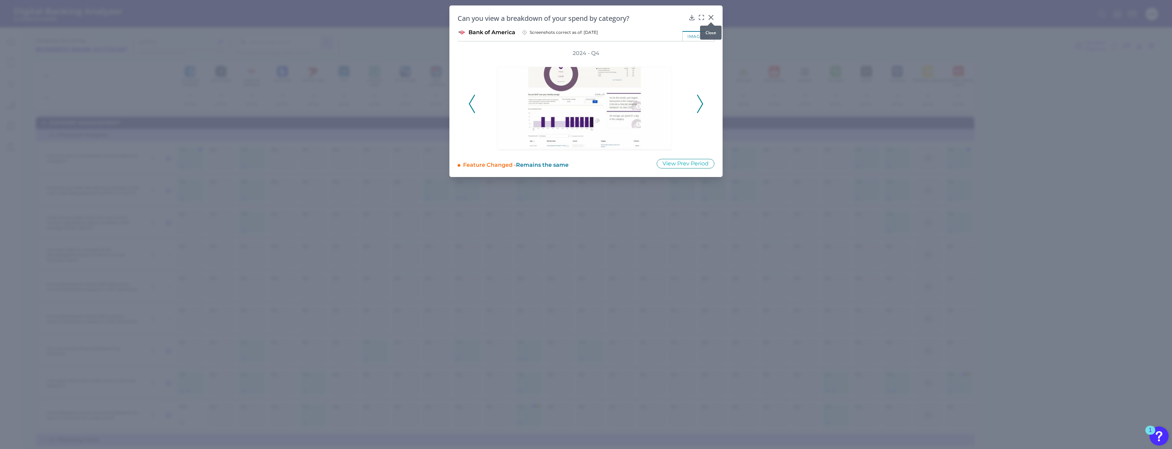
click at [710, 14] on icon at bounding box center [710, 17] width 7 height 7
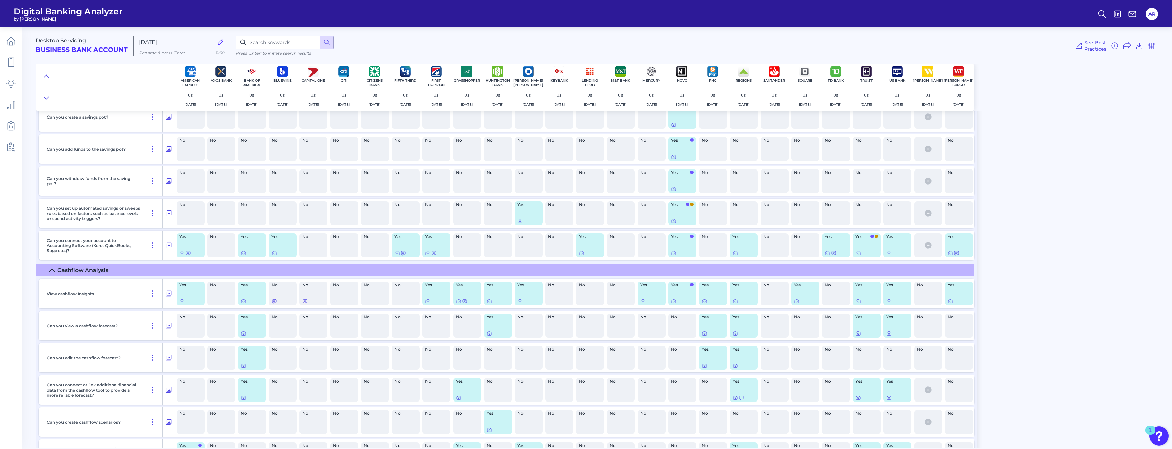
scroll to position [512, 0]
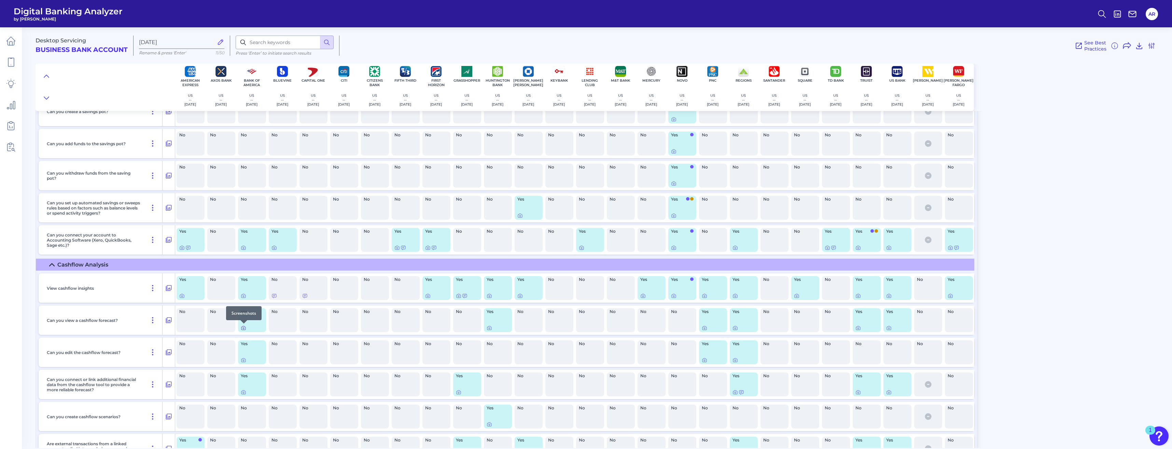
click at [243, 329] on icon at bounding box center [243, 327] width 5 height 5
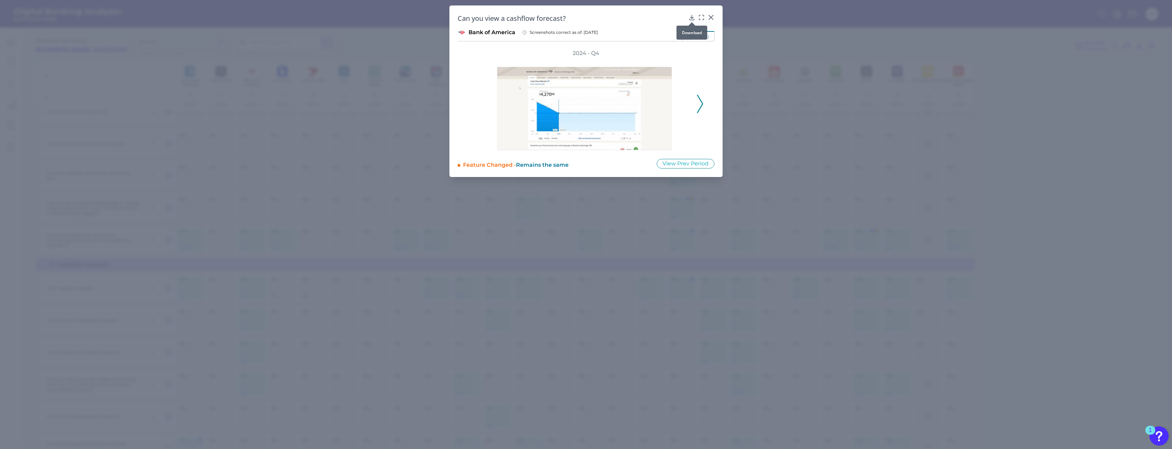
click at [691, 19] on div at bounding box center [691, 22] width 7 height 7
click at [690, 17] on icon at bounding box center [691, 17] width 7 height 7
click at [689, 16] on icon at bounding box center [691, 17] width 7 height 7
